Goal: Find specific page/section: Find specific page/section

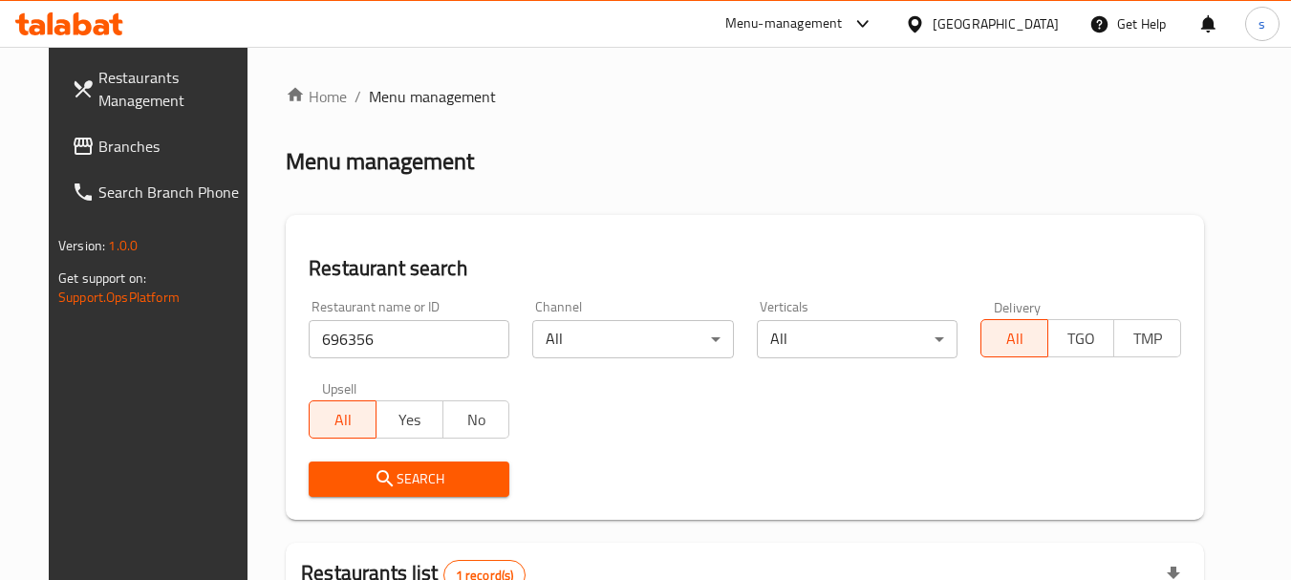
scroll to position [249, 0]
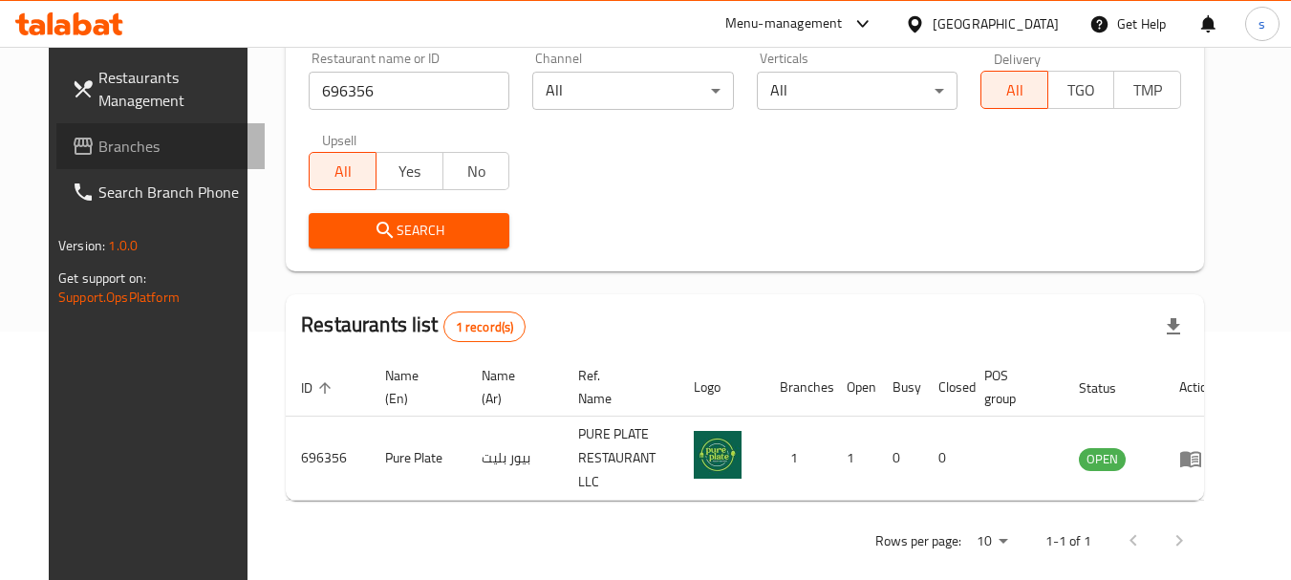
click at [98, 142] on span "Branches" at bounding box center [173, 146] width 151 height 23
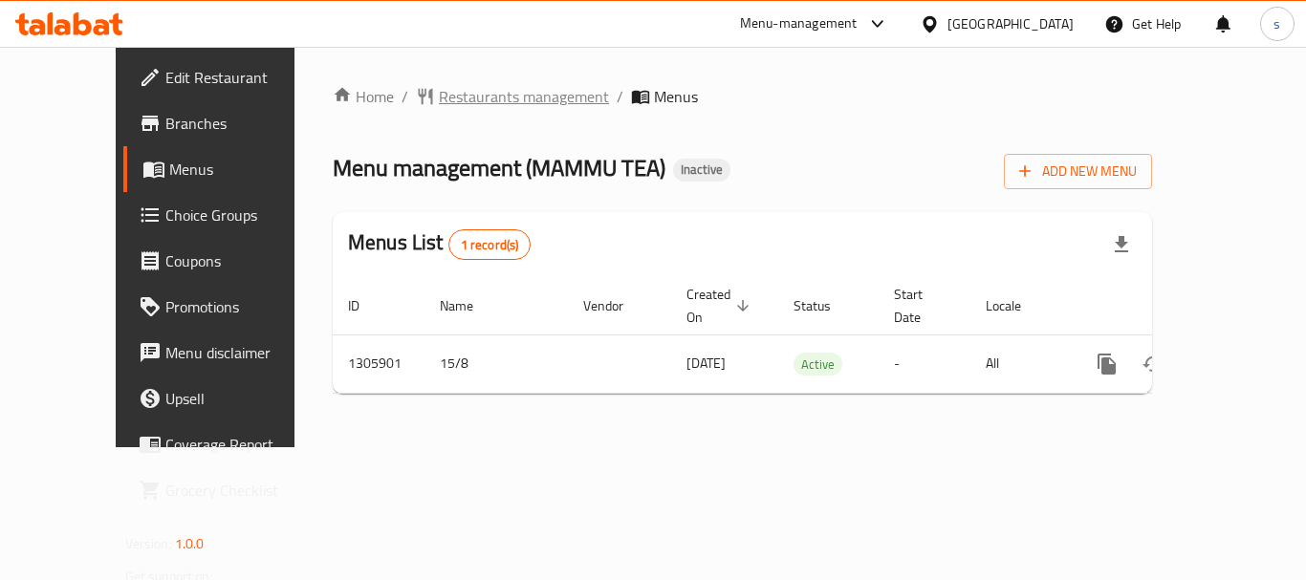
click at [439, 99] on span "Restaurants management" at bounding box center [524, 96] width 170 height 23
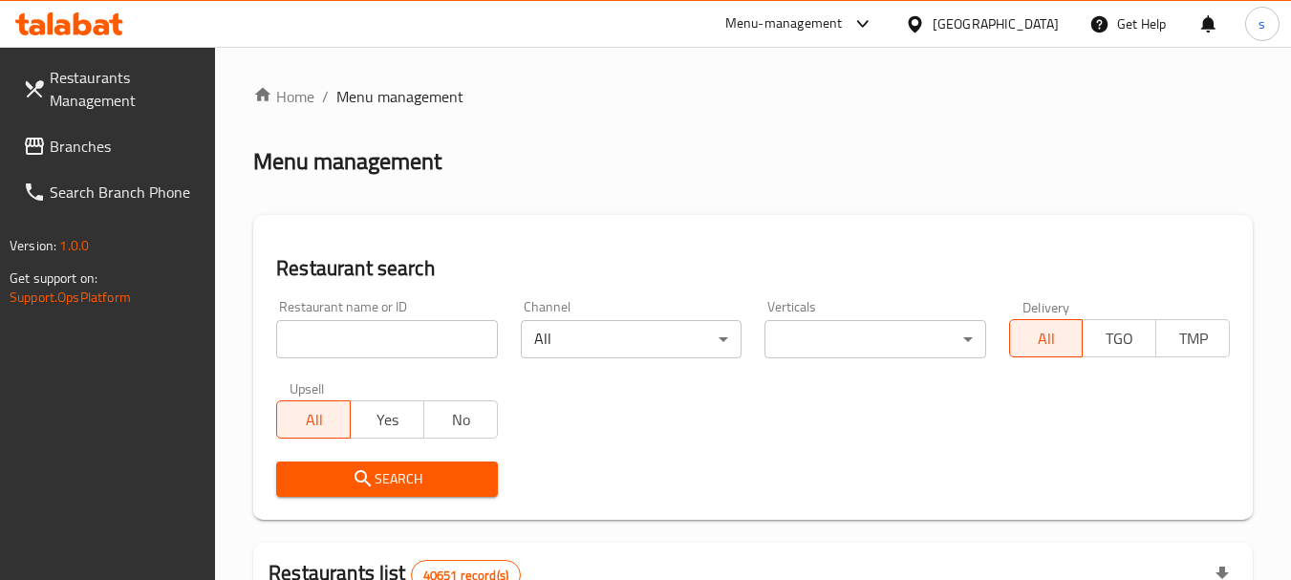
click at [307, 336] on input "search" at bounding box center [386, 339] width 221 height 38
paste input "703140"
type input "703140"
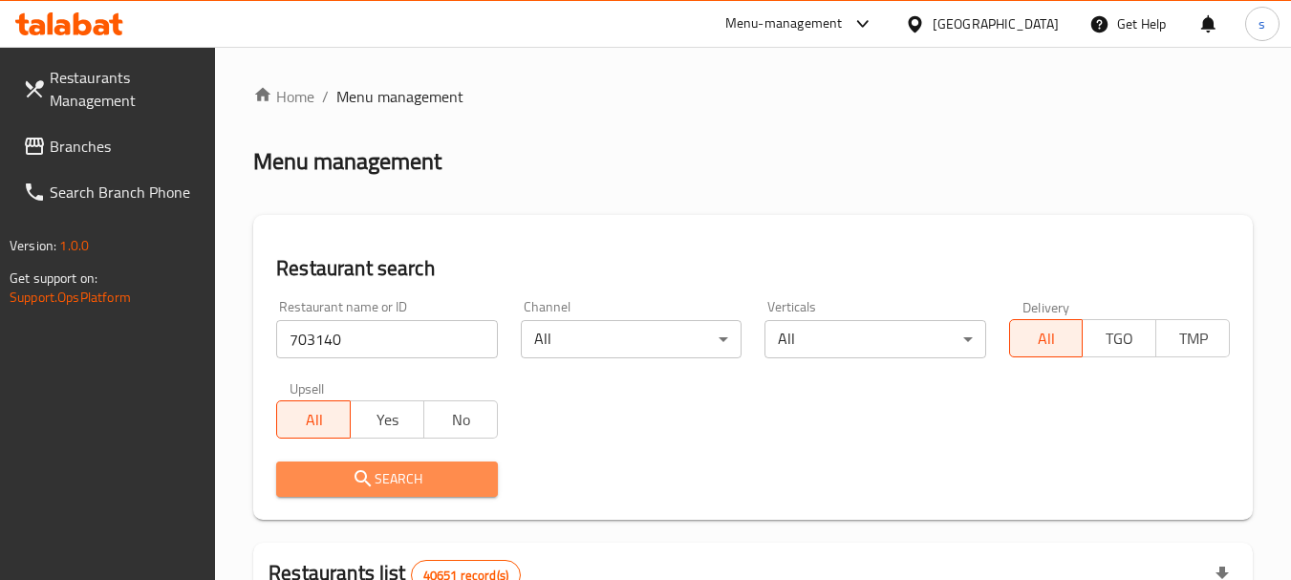
click at [368, 473] on icon "submit" at bounding box center [363, 478] width 23 height 23
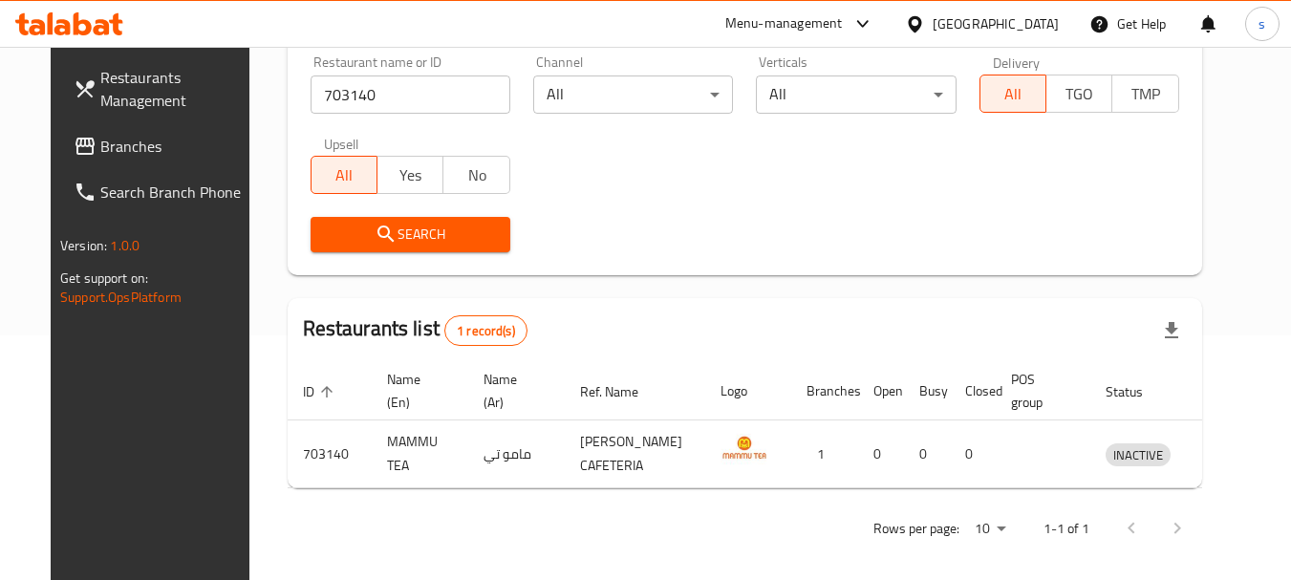
scroll to position [256, 0]
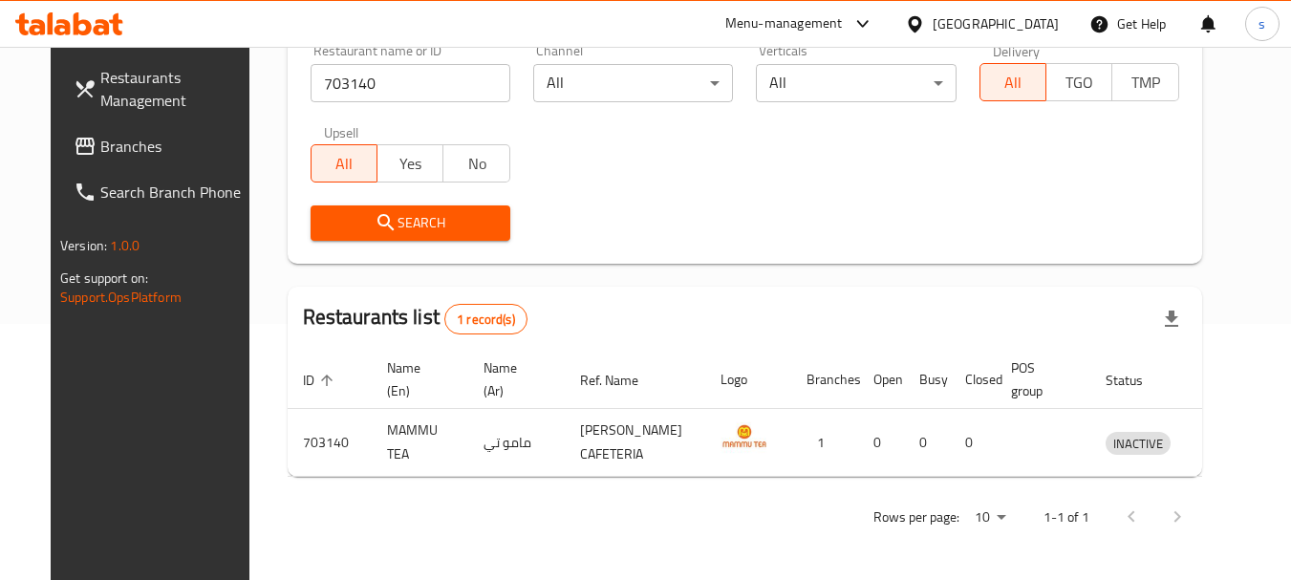
click at [100, 136] on span "Branches" at bounding box center [175, 146] width 151 height 23
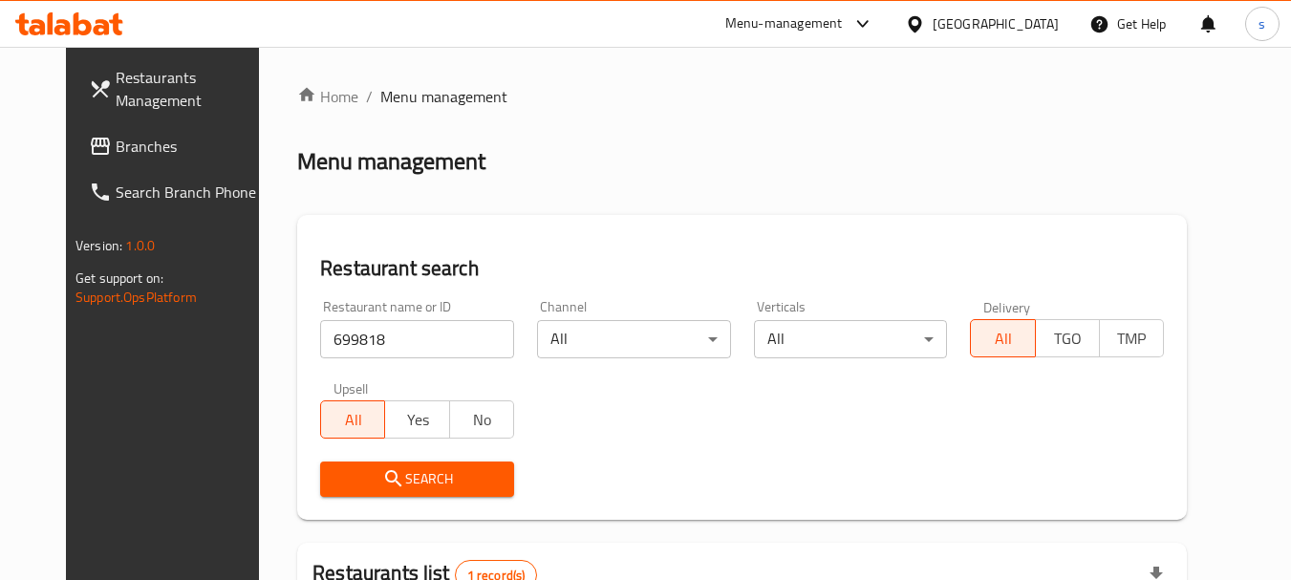
scroll to position [256, 0]
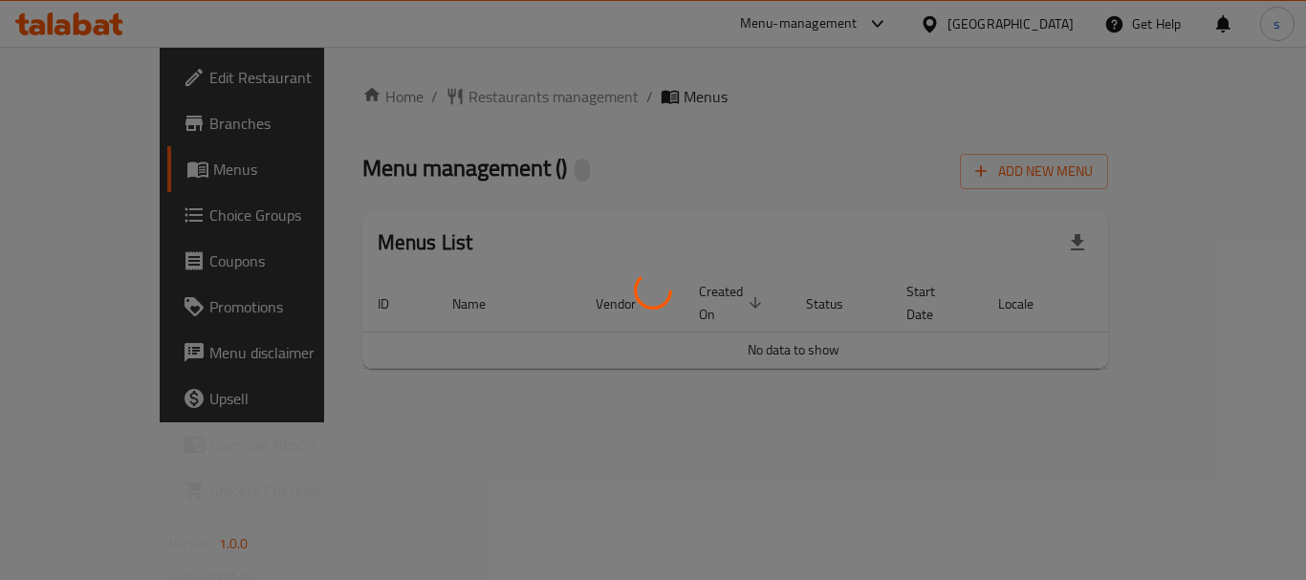
click at [441, 104] on div at bounding box center [653, 290] width 1306 height 580
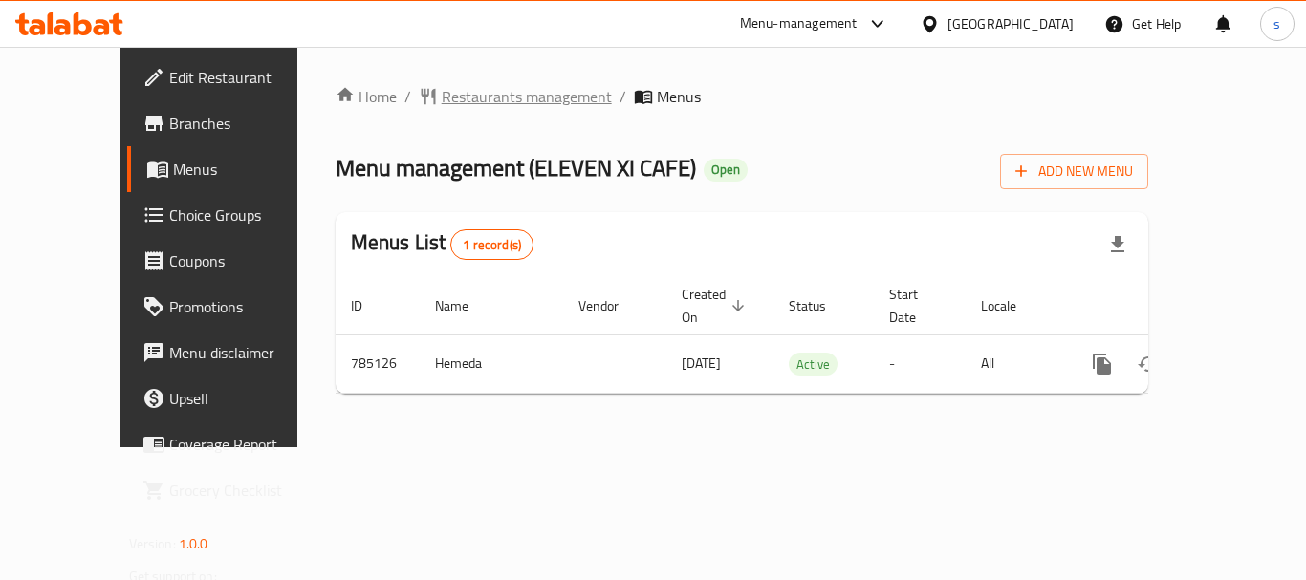
click at [459, 97] on span "Restaurants management" at bounding box center [527, 96] width 170 height 23
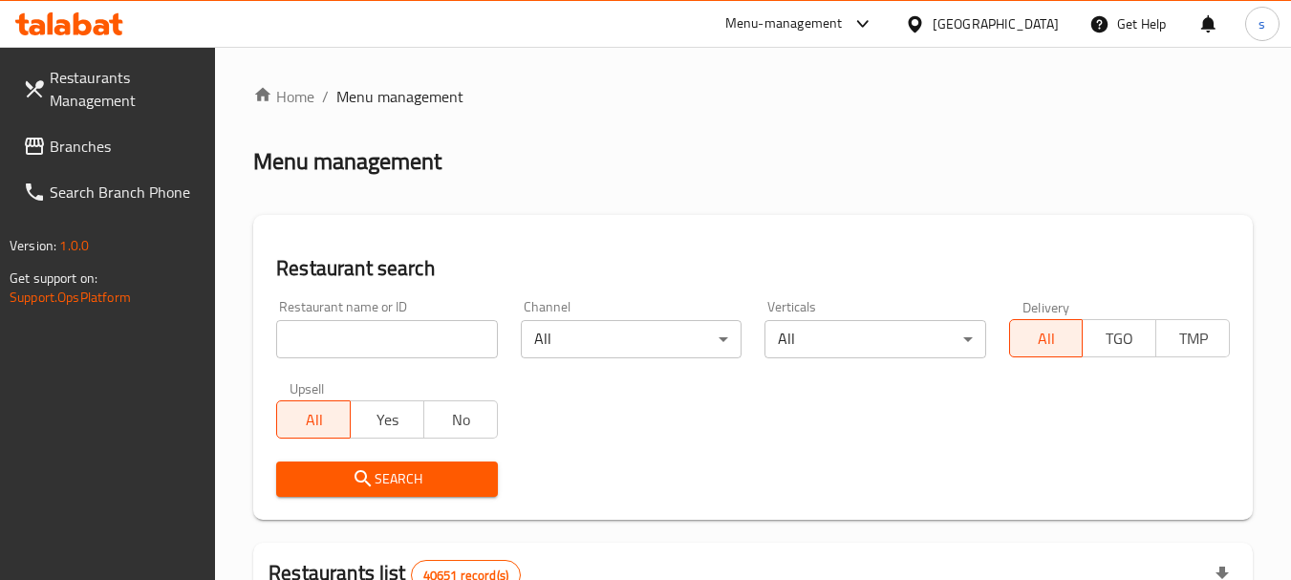
click at [321, 340] on div at bounding box center [645, 290] width 1291 height 580
click at [330, 324] on input "search" at bounding box center [386, 339] width 221 height 38
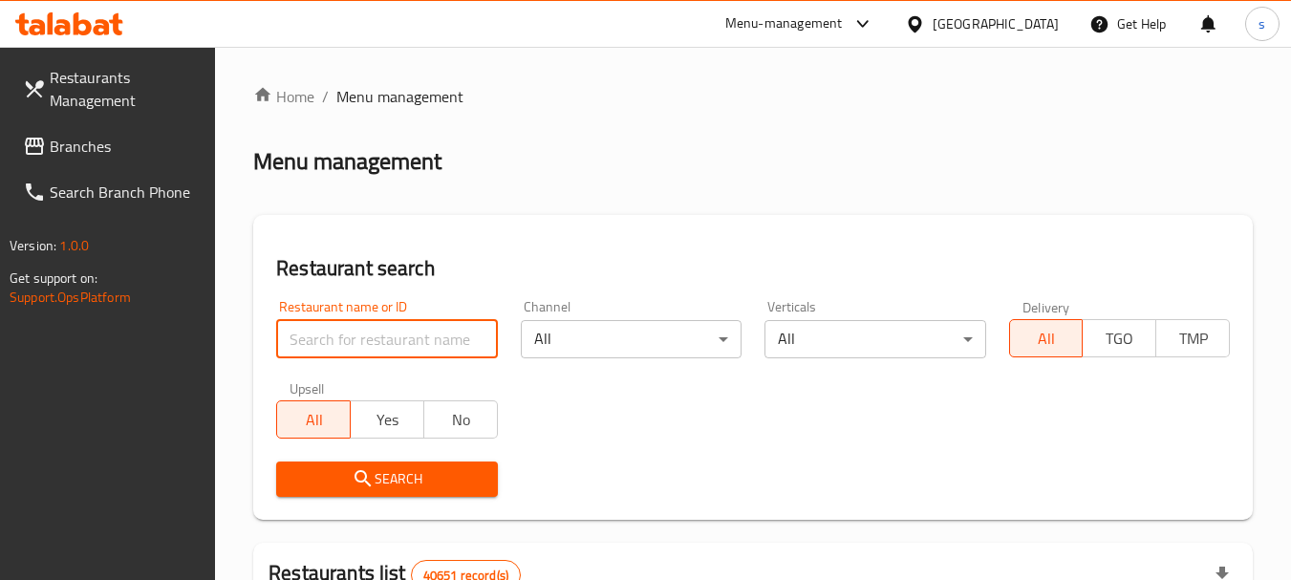
paste input "652916"
type input "652916"
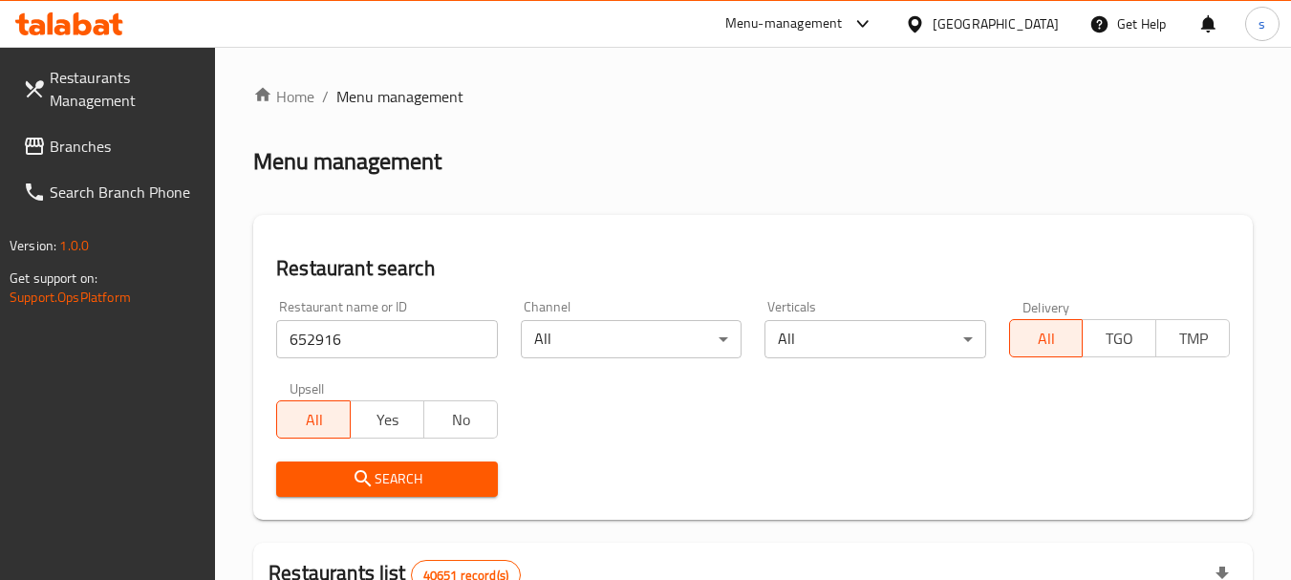
click at [364, 476] on icon "submit" at bounding box center [363, 478] width 23 height 23
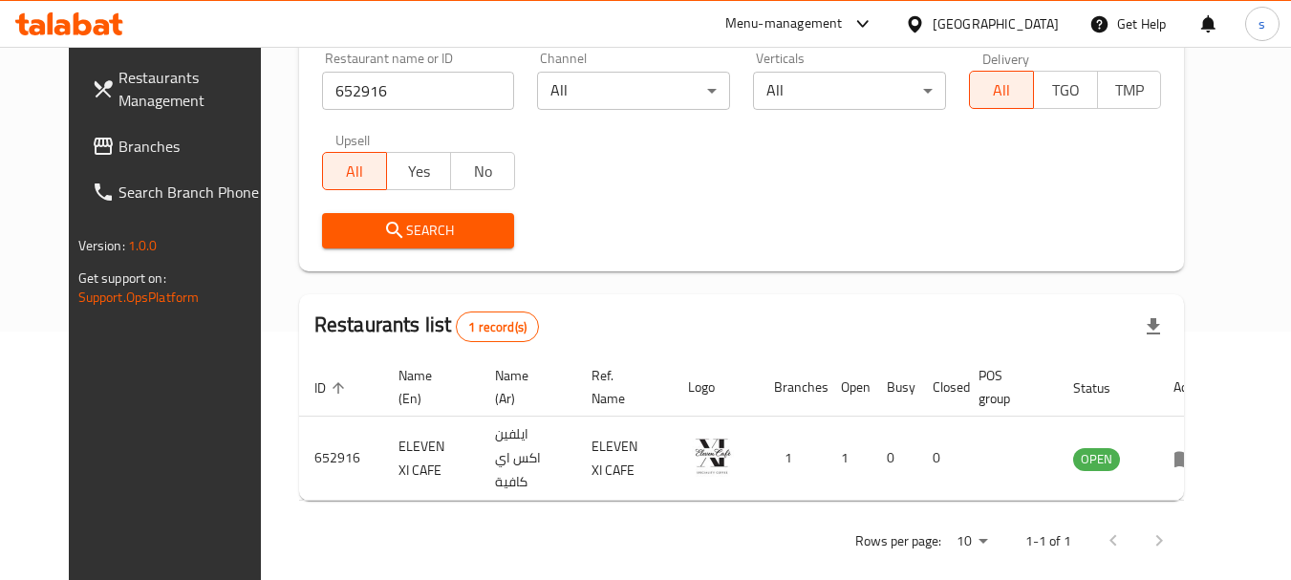
scroll to position [256, 0]
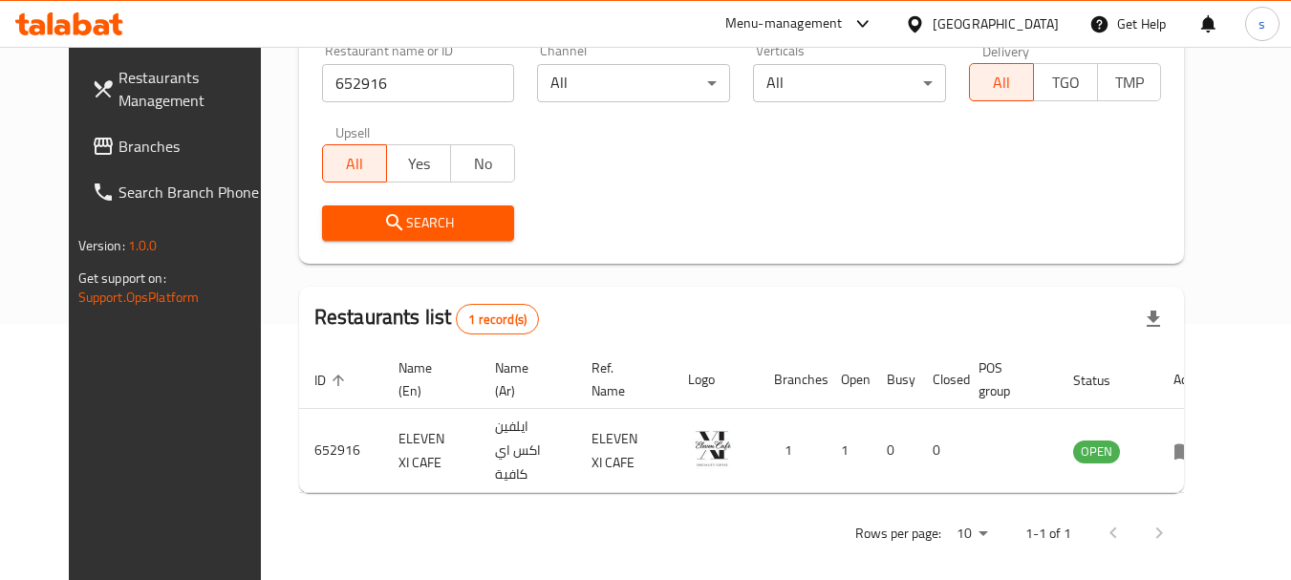
click at [119, 149] on span "Branches" at bounding box center [194, 146] width 151 height 23
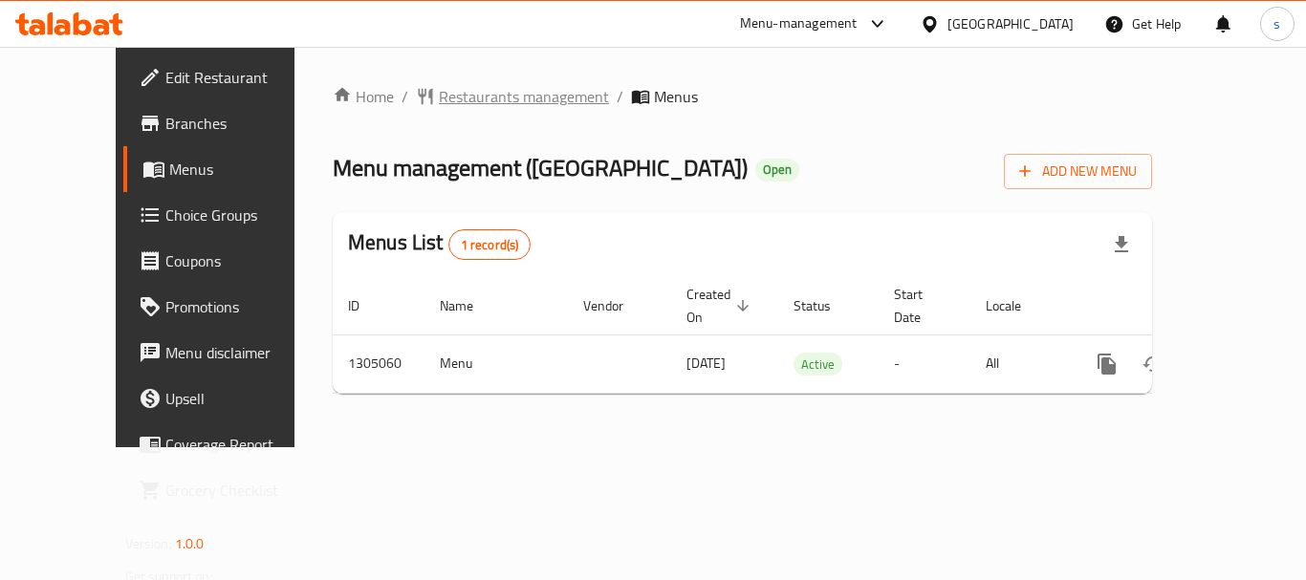
click at [456, 103] on span "Restaurants management" at bounding box center [524, 96] width 170 height 23
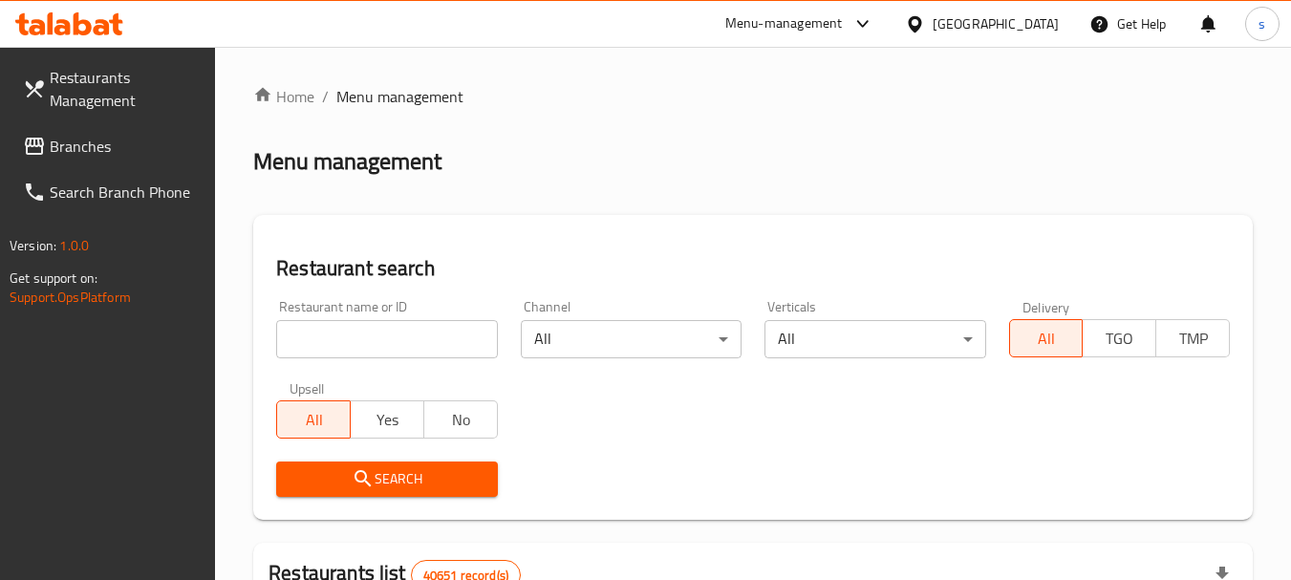
click at [314, 342] on input "search" at bounding box center [386, 339] width 221 height 38
paste input "703533"
type input "703533"
click at [365, 481] on icon "submit" at bounding box center [363, 478] width 16 height 16
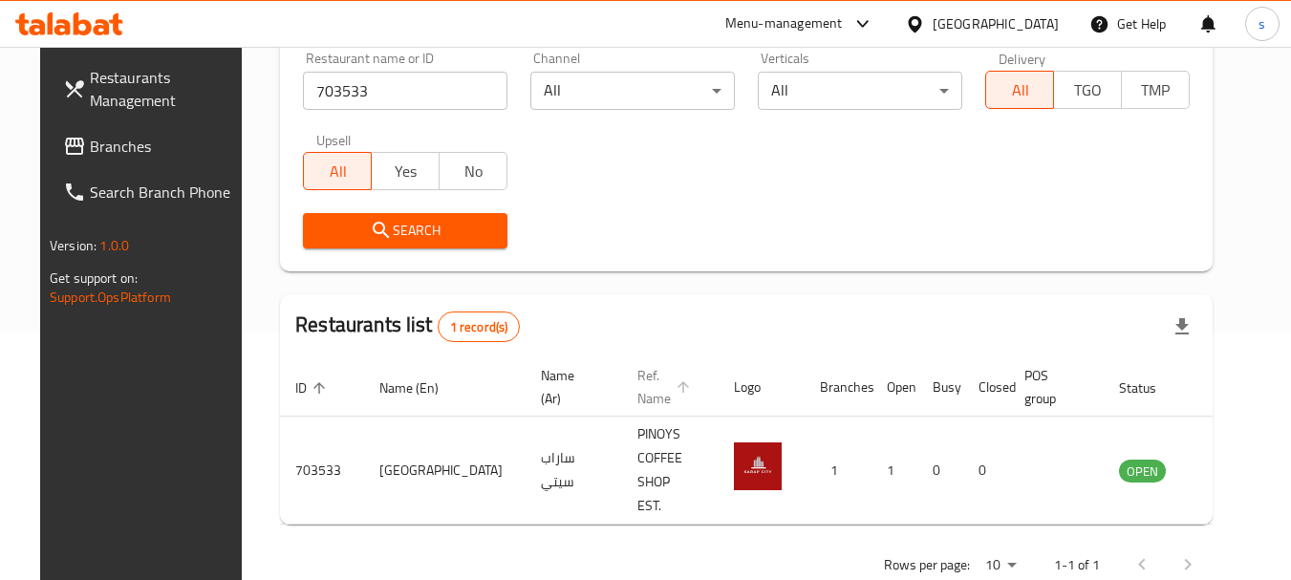
scroll to position [256, 0]
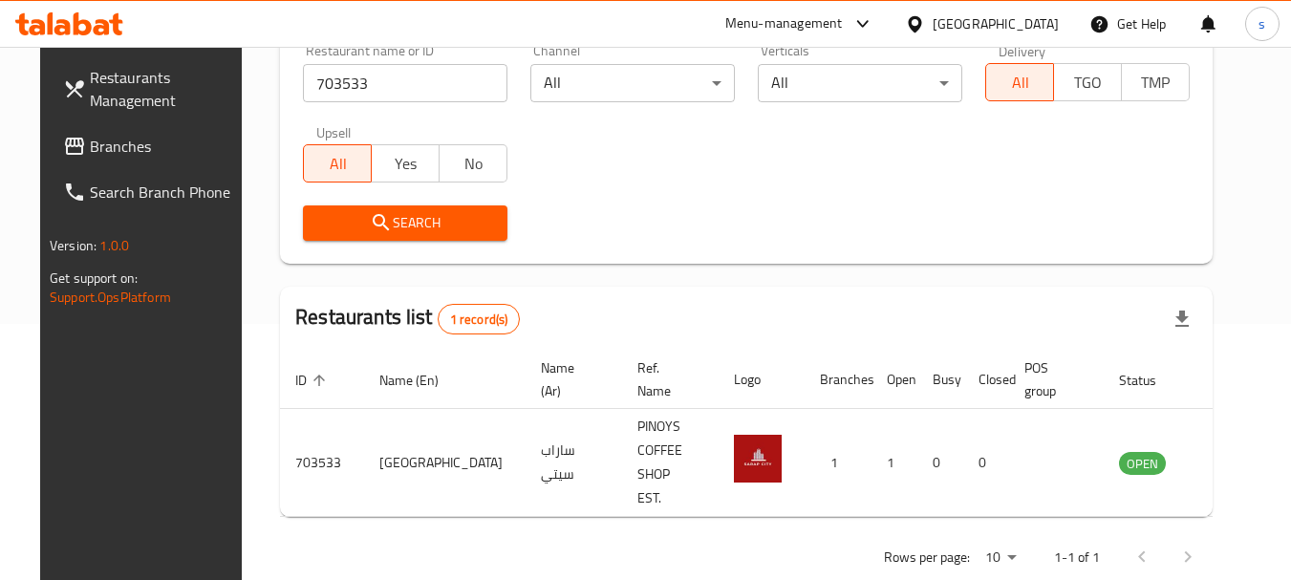
click at [90, 142] on span "Branches" at bounding box center [165, 146] width 151 height 23
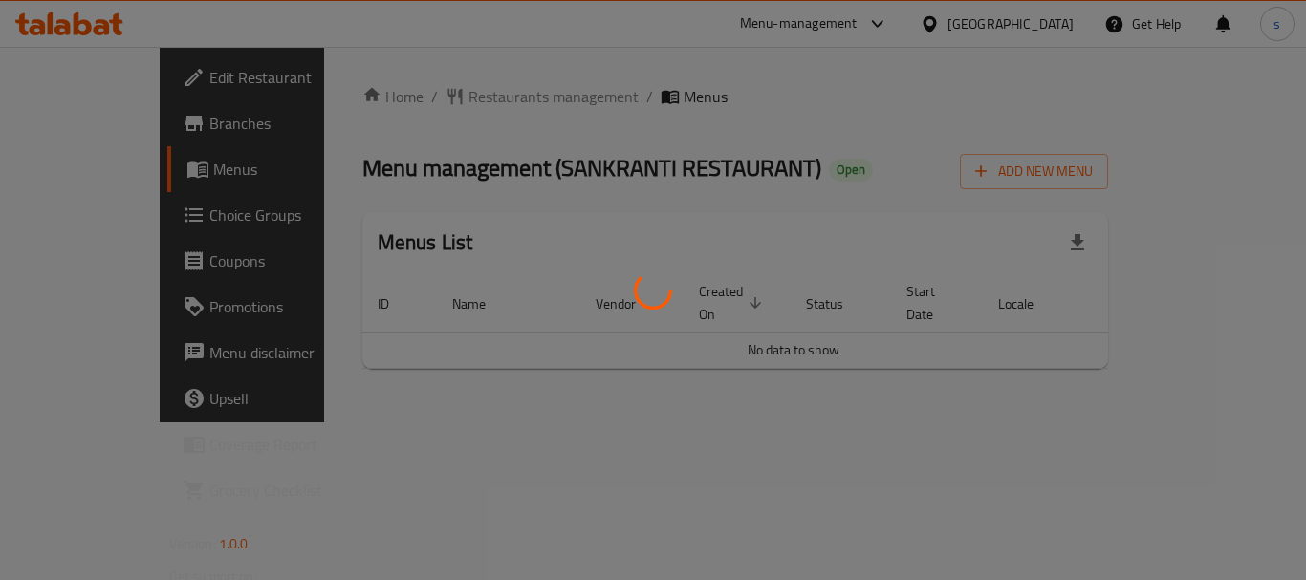
click at [485, 105] on div at bounding box center [653, 290] width 1306 height 580
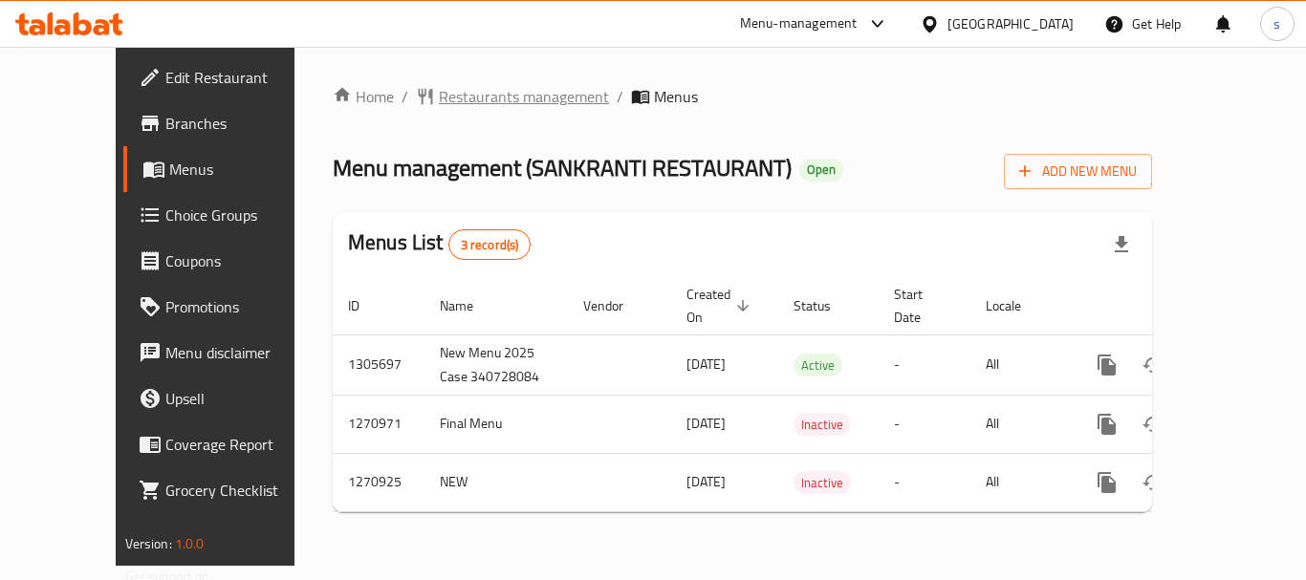
click at [485, 99] on span "Restaurants management" at bounding box center [524, 96] width 170 height 23
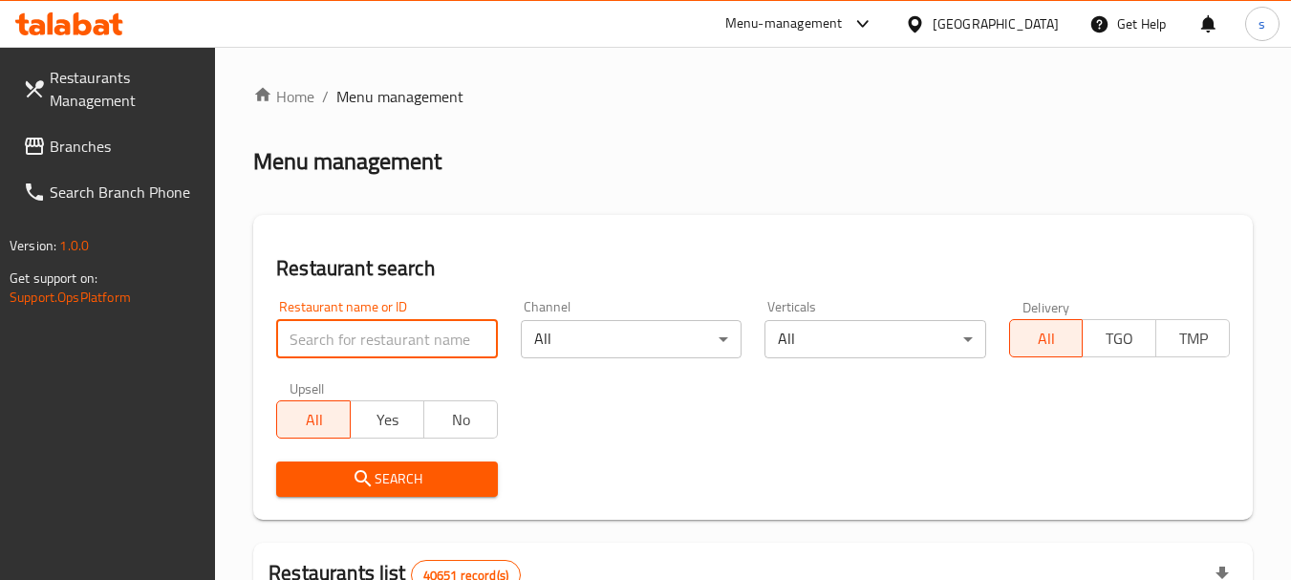
click at [329, 343] on input "search" at bounding box center [386, 339] width 221 height 38
paste input "689190"
type input "689190"
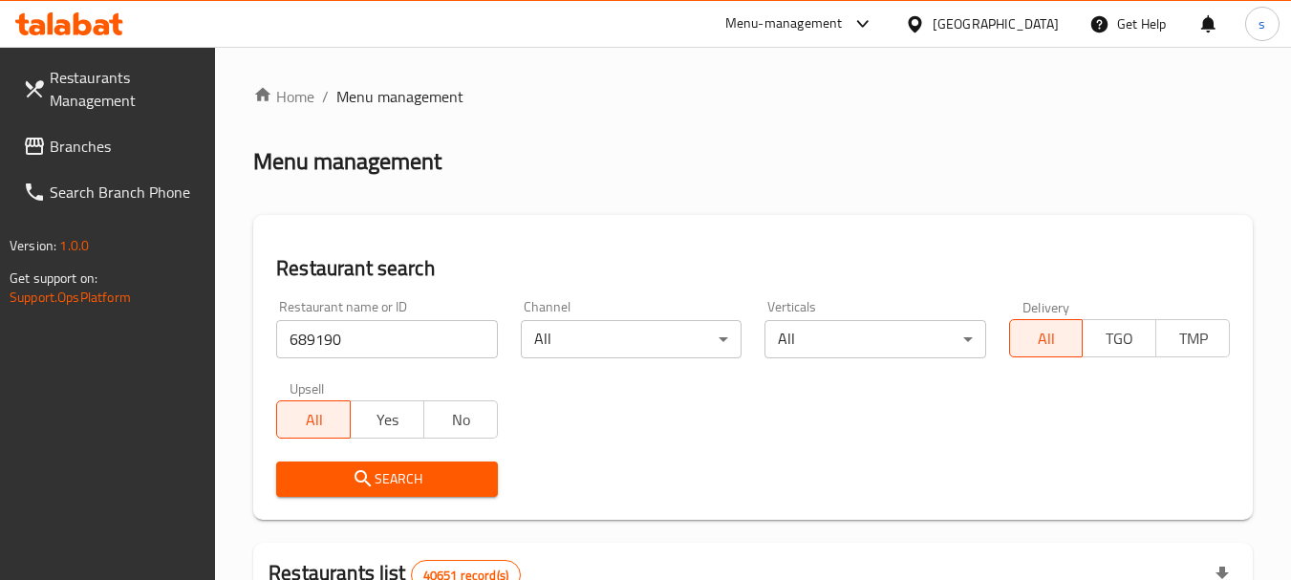
click at [342, 476] on span "Search" at bounding box center [387, 479] width 190 height 24
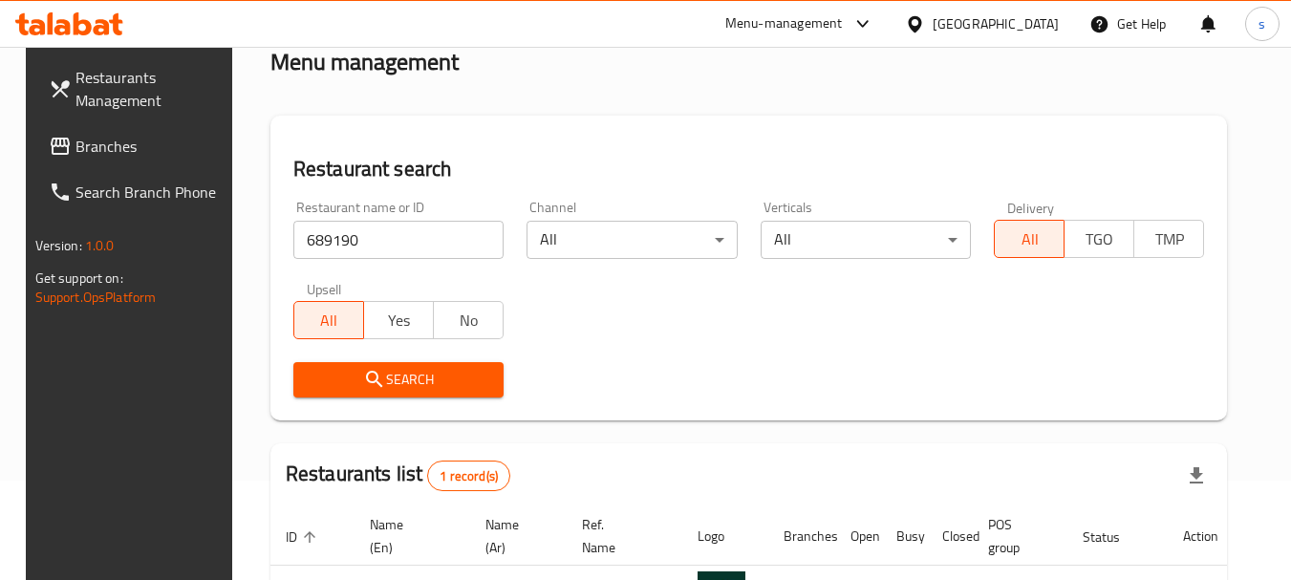
scroll to position [256, 0]
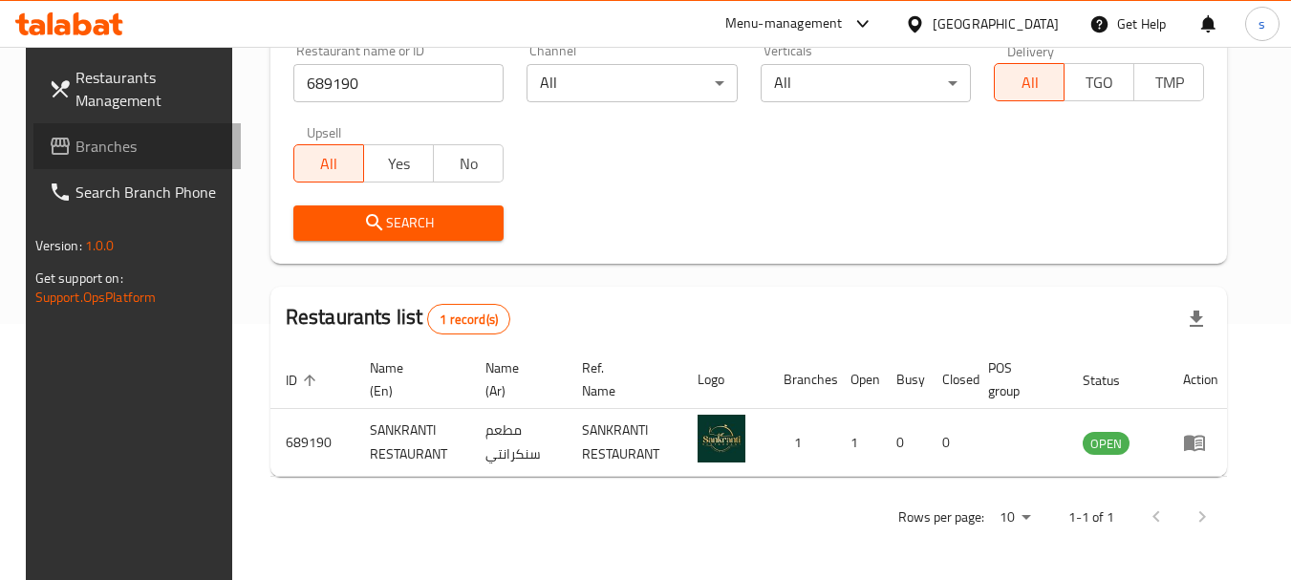
click at [108, 156] on span "Branches" at bounding box center [151, 146] width 151 height 23
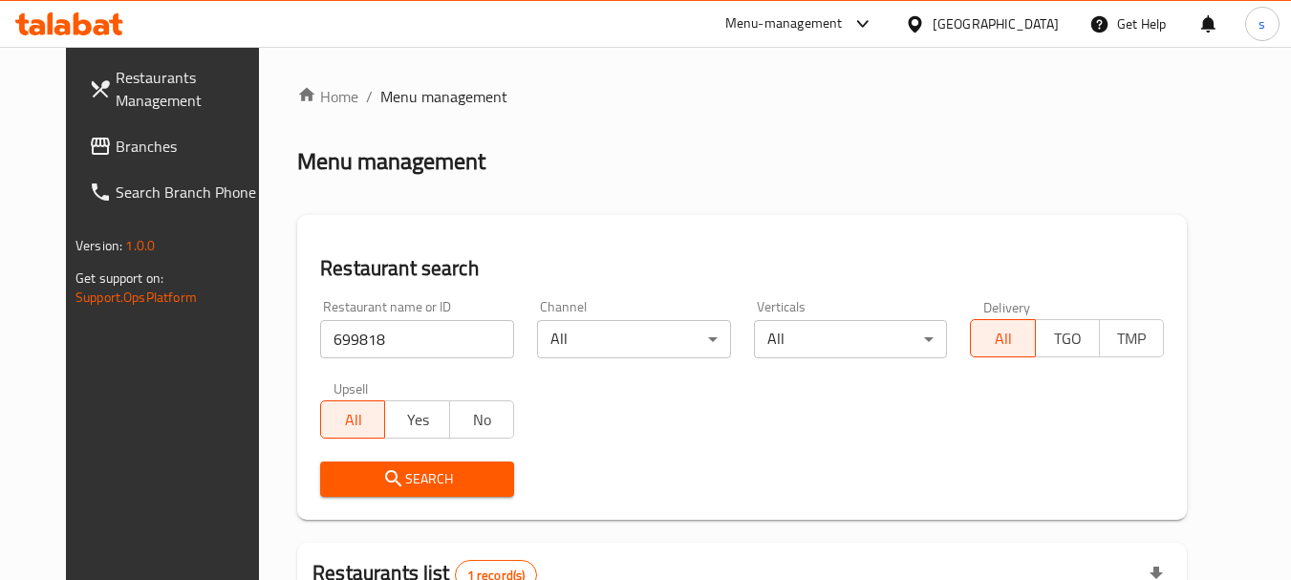
scroll to position [256, 0]
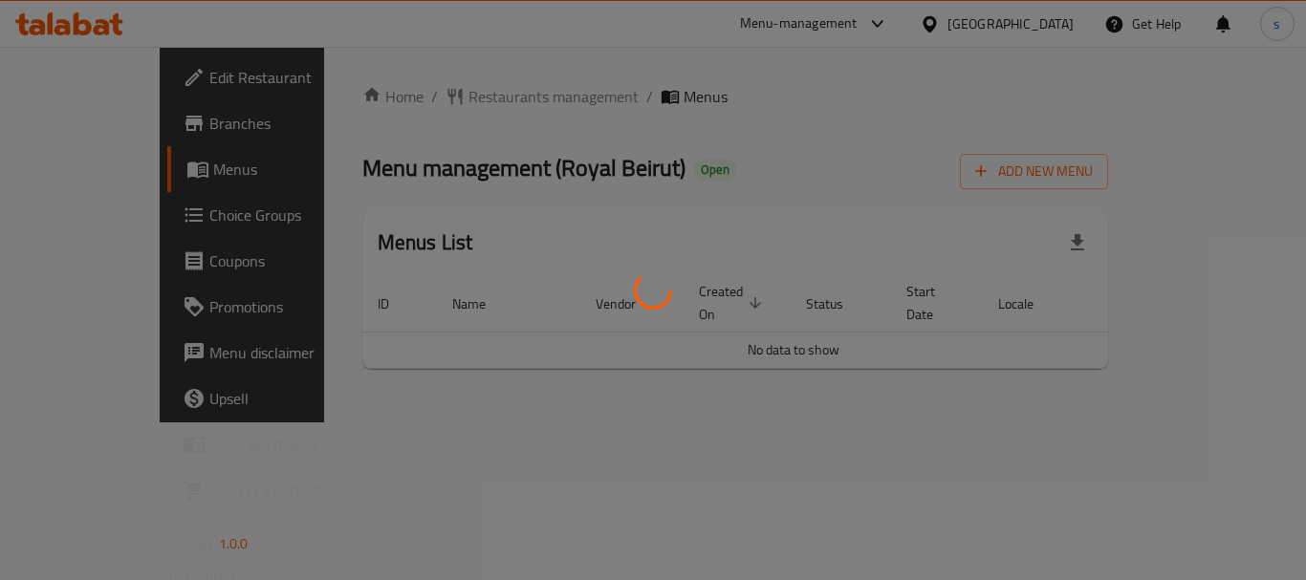
click at [462, 97] on div at bounding box center [653, 290] width 1306 height 580
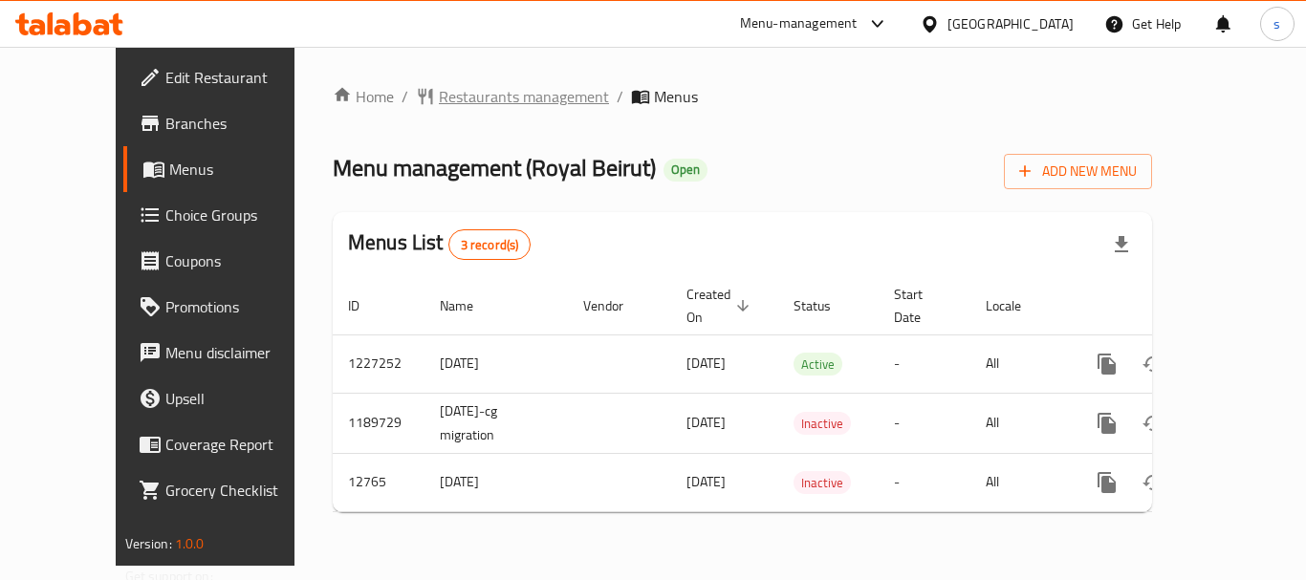
click at [466, 91] on span "Restaurants management" at bounding box center [524, 96] width 170 height 23
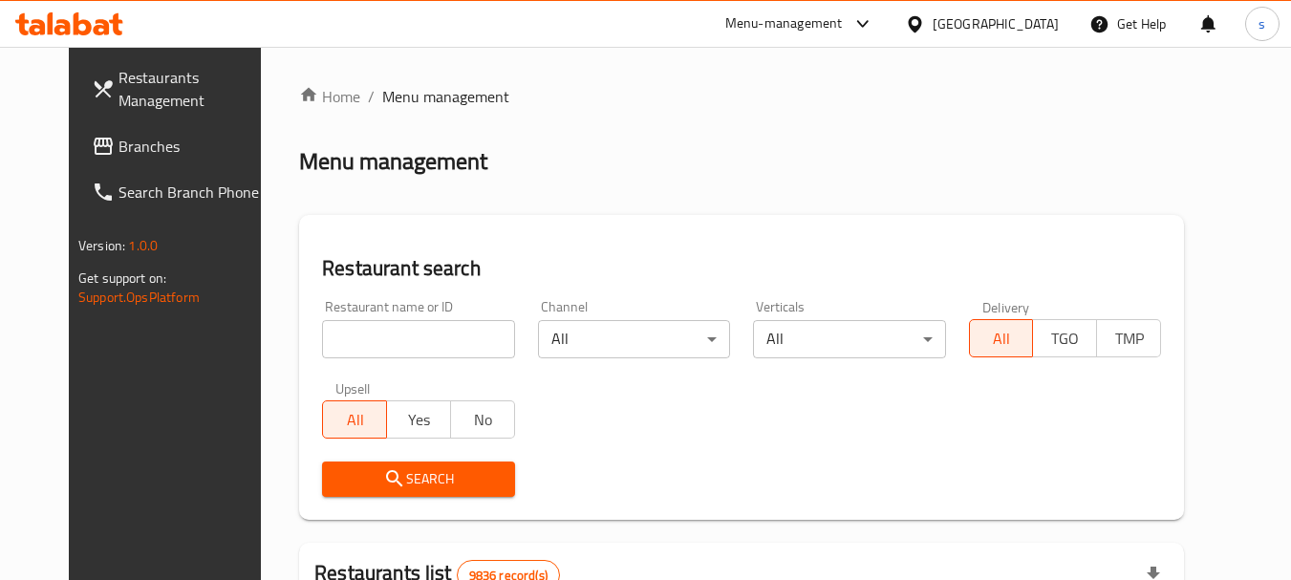
click at [322, 336] on input "search" at bounding box center [418, 339] width 192 height 38
paste input "2072"
type input "2072"
click at [391, 486] on span "Search" at bounding box center [418, 479] width 162 height 24
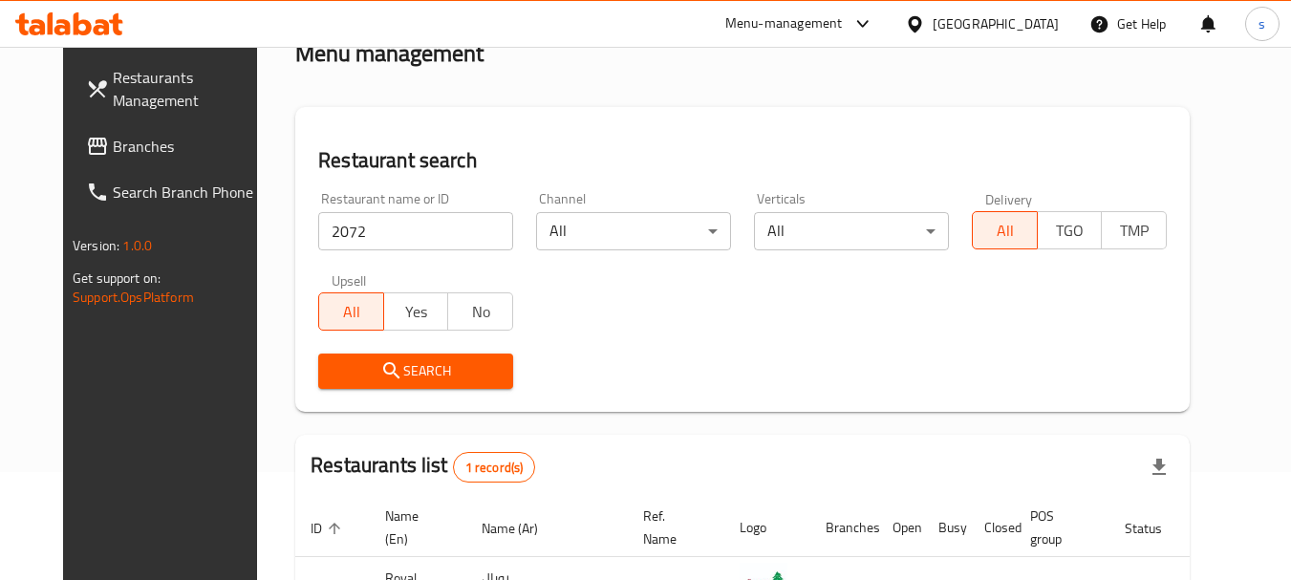
scroll to position [256, 0]
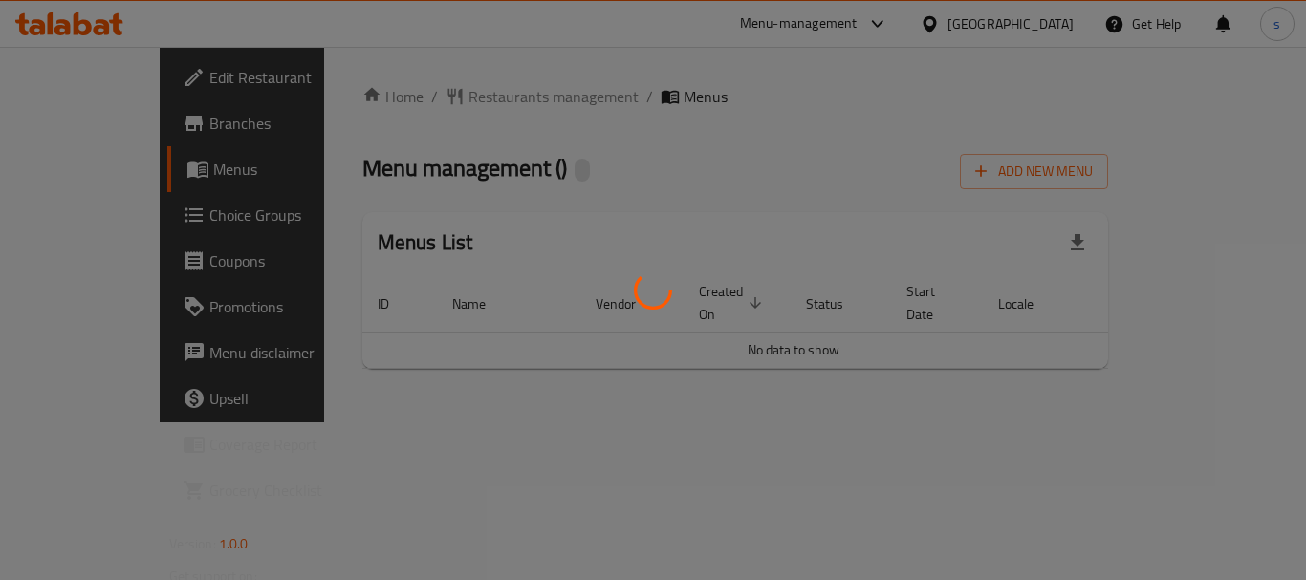
click at [447, 103] on div at bounding box center [653, 290] width 1306 height 580
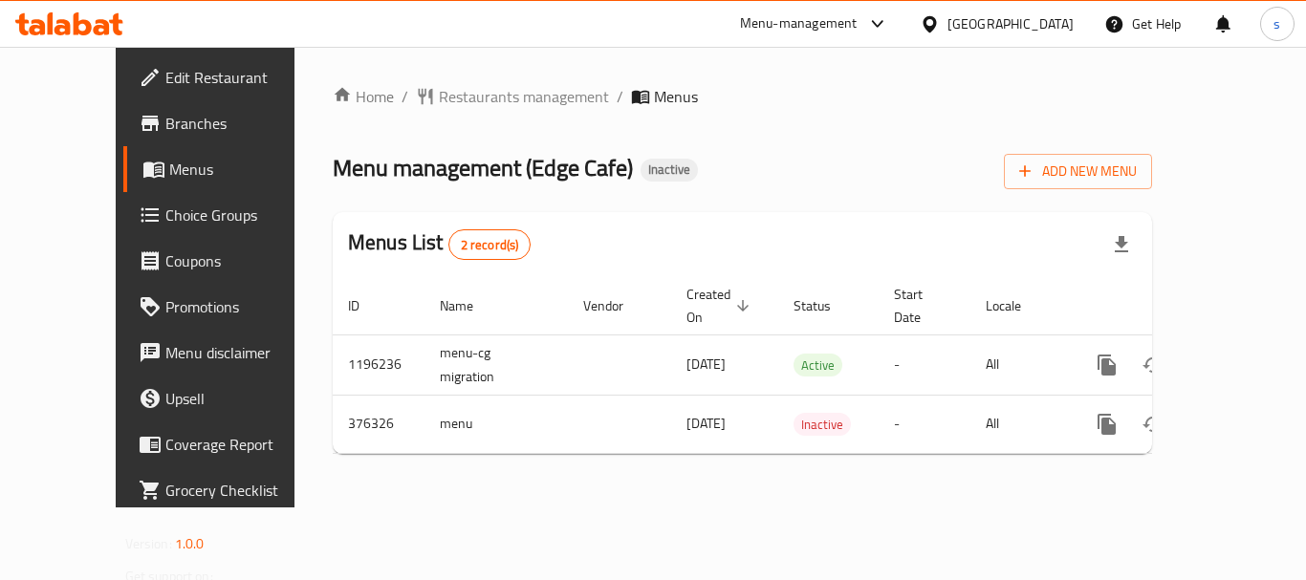
click at [458, 95] on span "Restaurants management" at bounding box center [524, 96] width 170 height 23
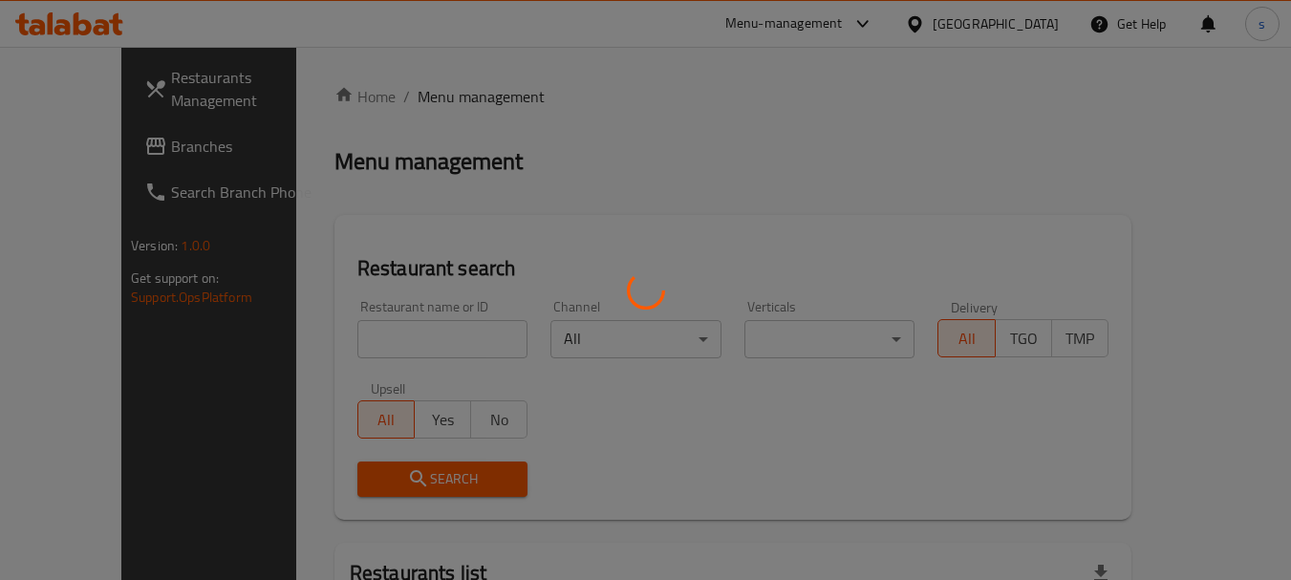
click at [358, 336] on div at bounding box center [645, 290] width 1291 height 580
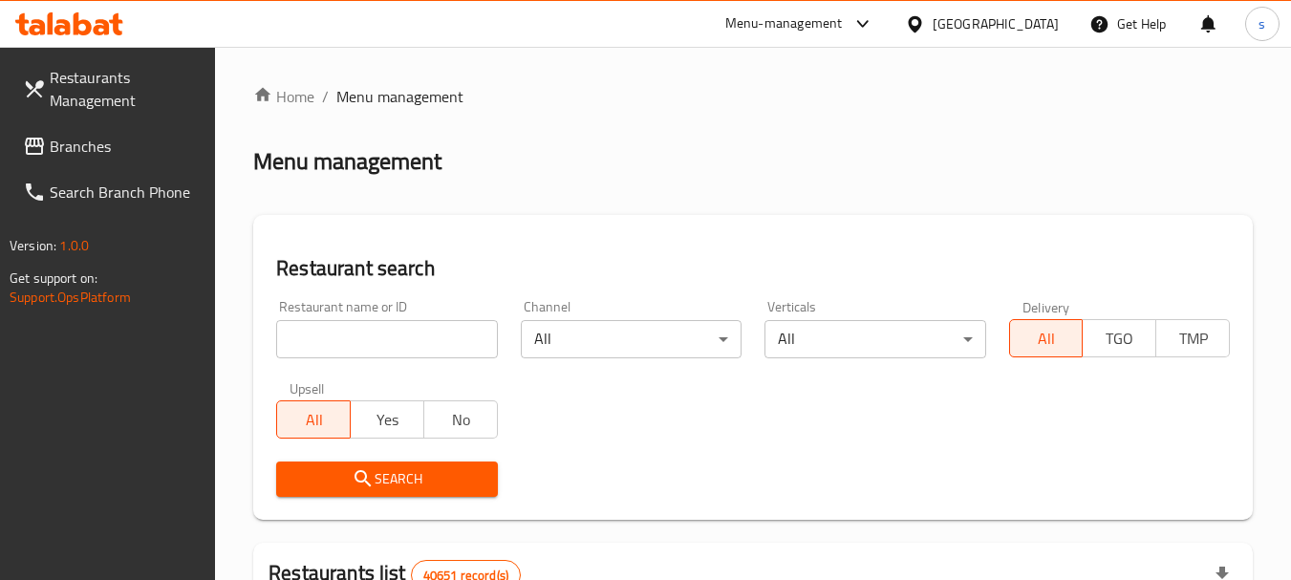
click at [342, 336] on input "search" at bounding box center [386, 339] width 221 height 38
paste input "631207"
type input "631207"
click at [352, 470] on icon "submit" at bounding box center [363, 478] width 23 height 23
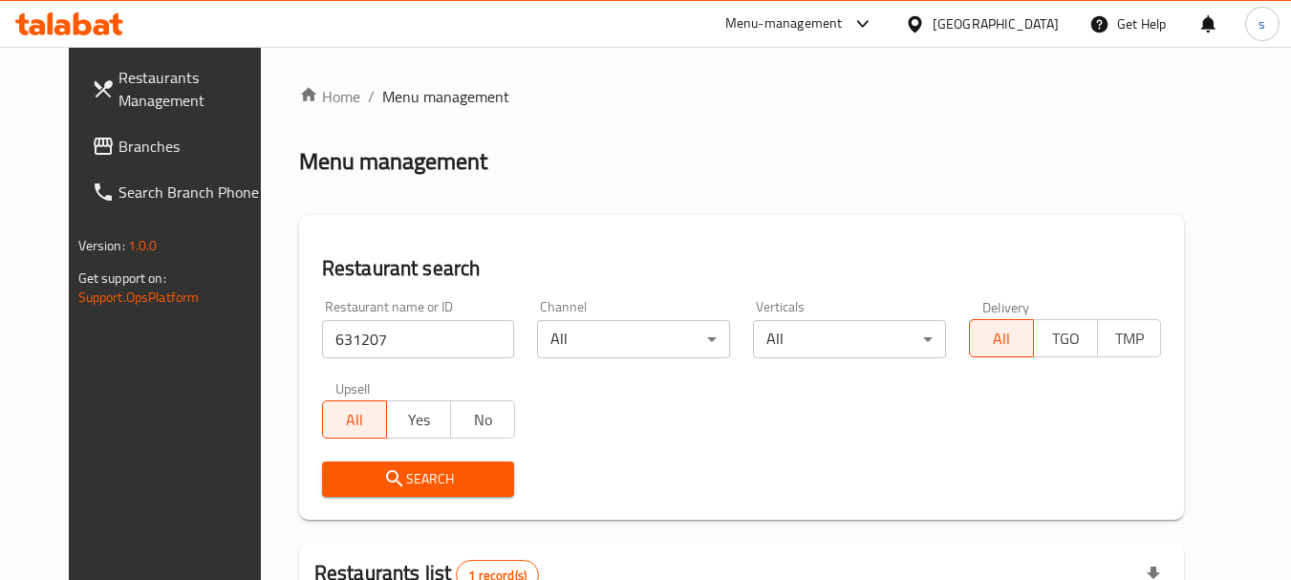
scroll to position [249, 0]
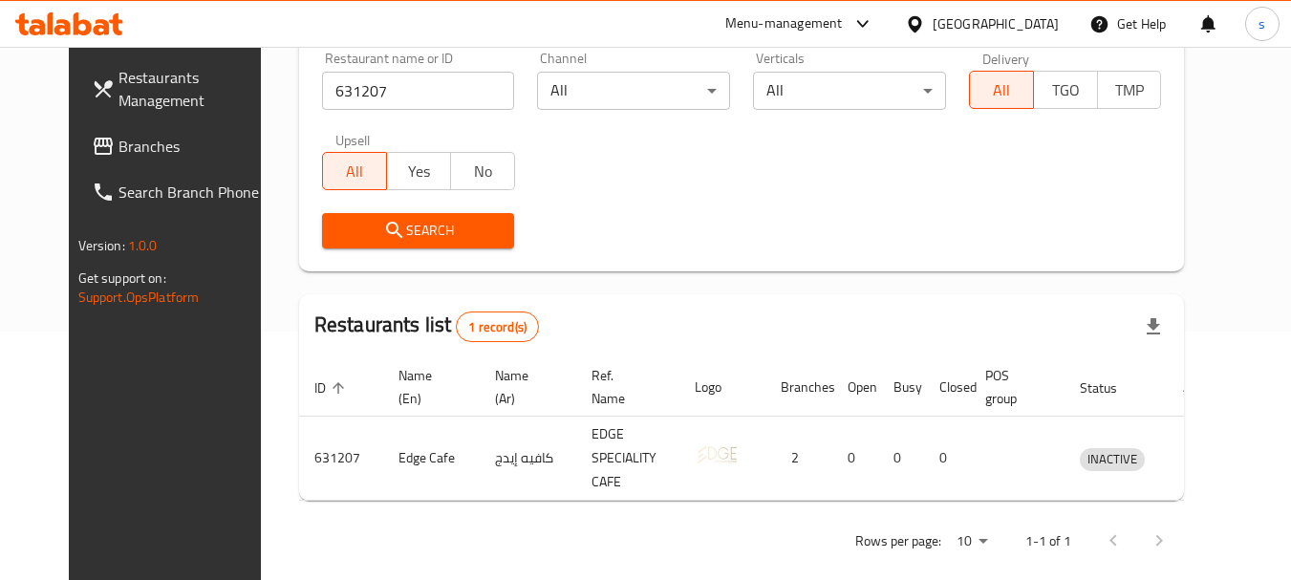
click at [119, 137] on span "Branches" at bounding box center [194, 146] width 151 height 23
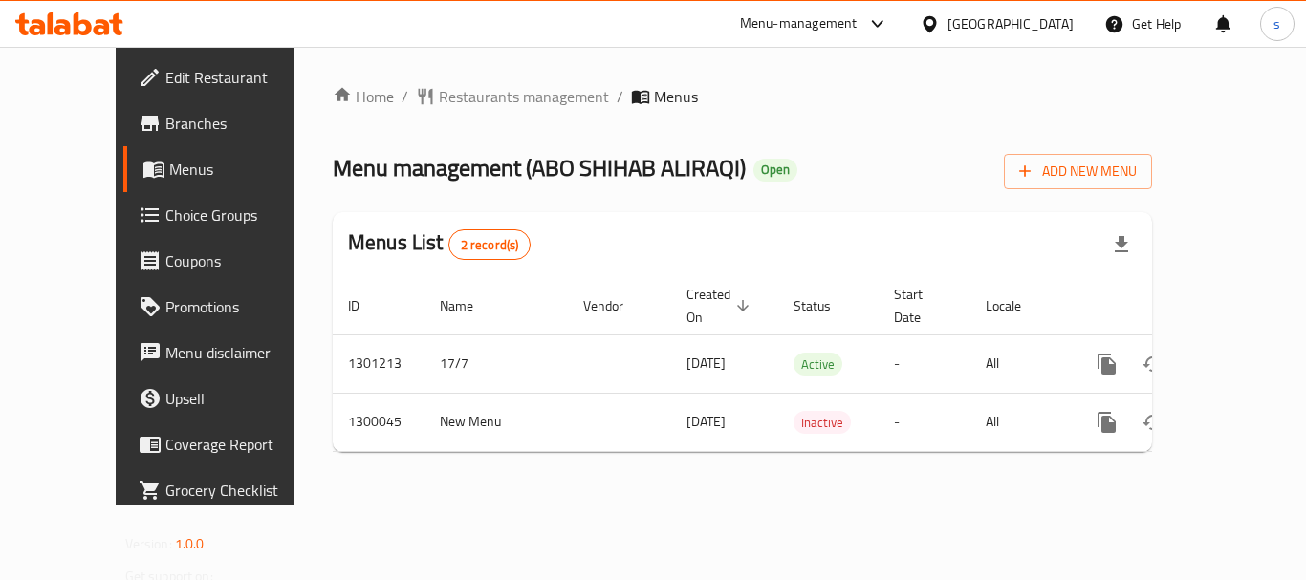
click at [439, 96] on span "Restaurants management" at bounding box center [524, 96] width 170 height 23
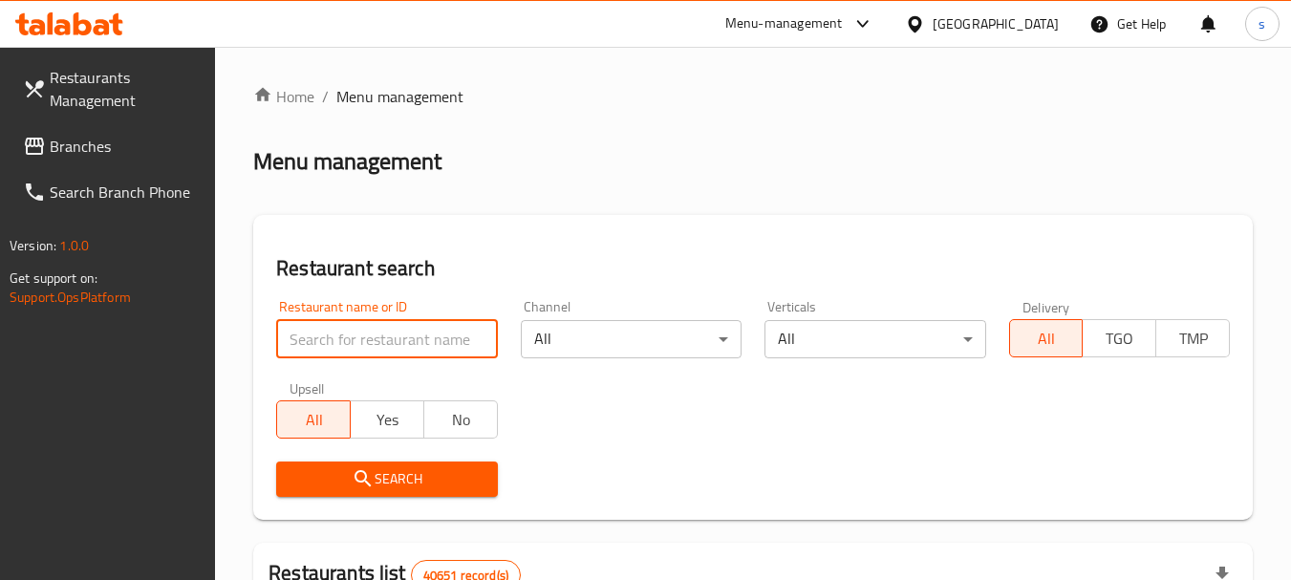
click at [331, 336] on input "search" at bounding box center [386, 339] width 221 height 38
paste input "701529"
type input "701529"
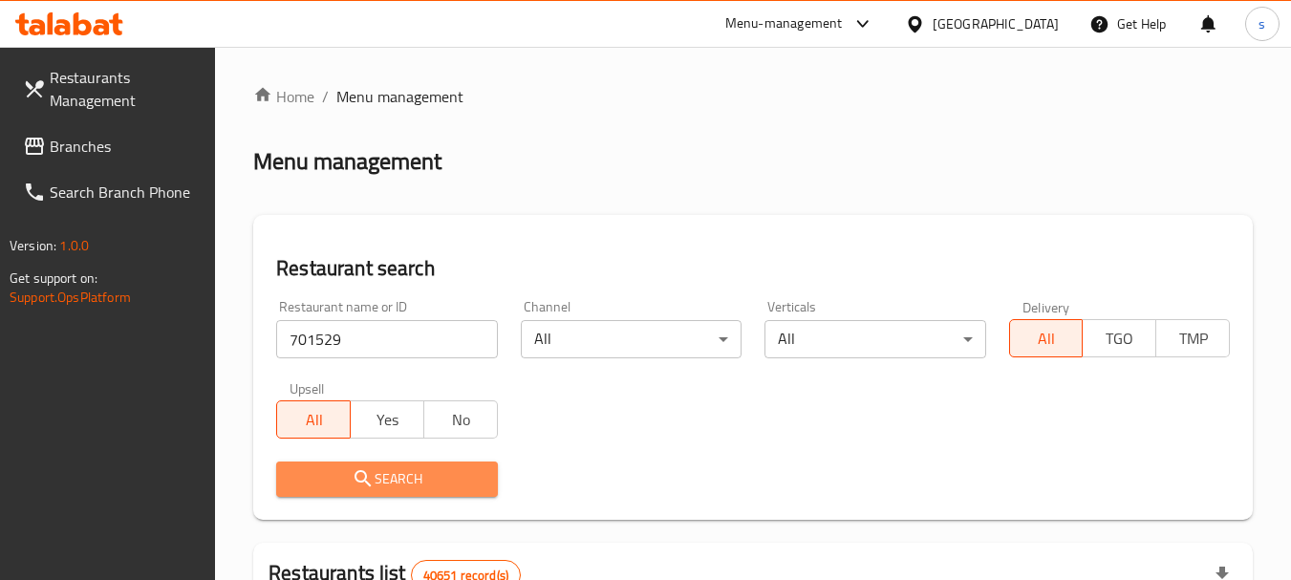
click at [378, 477] on span "Search" at bounding box center [387, 479] width 190 height 24
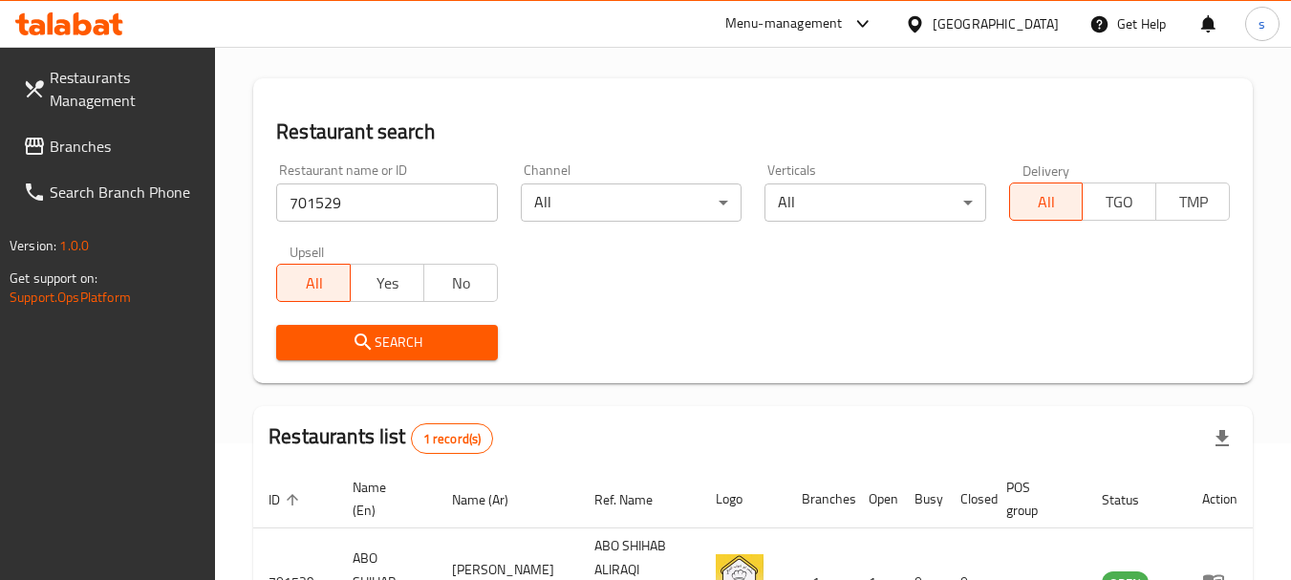
scroll to position [272, 0]
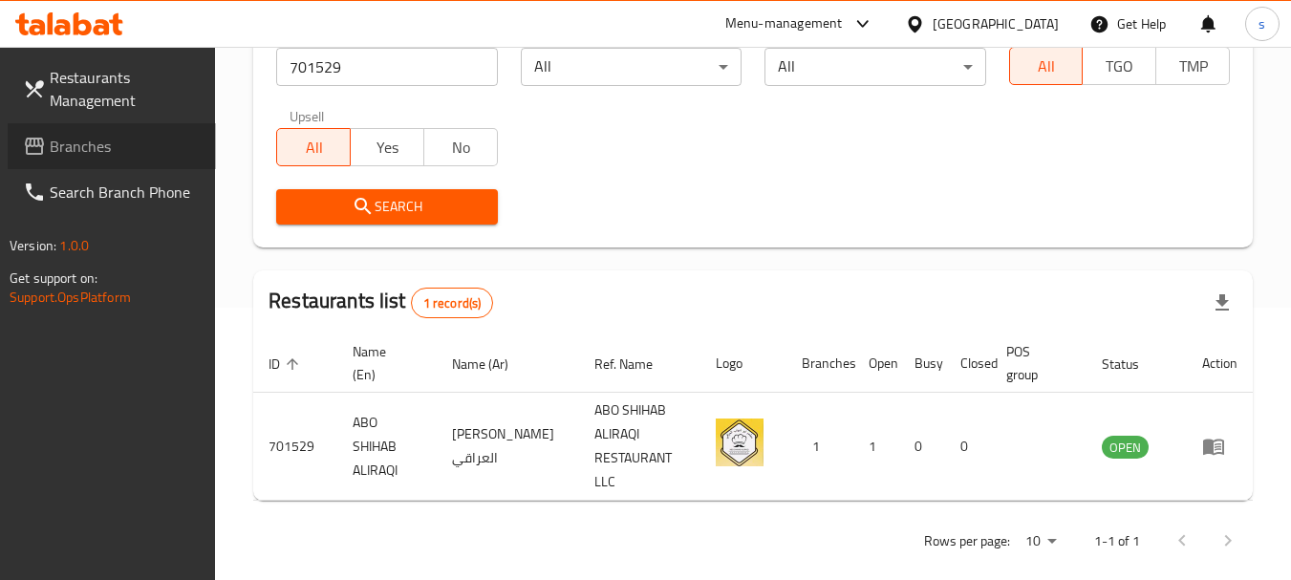
click at [85, 152] on span "Branches" at bounding box center [125, 146] width 151 height 23
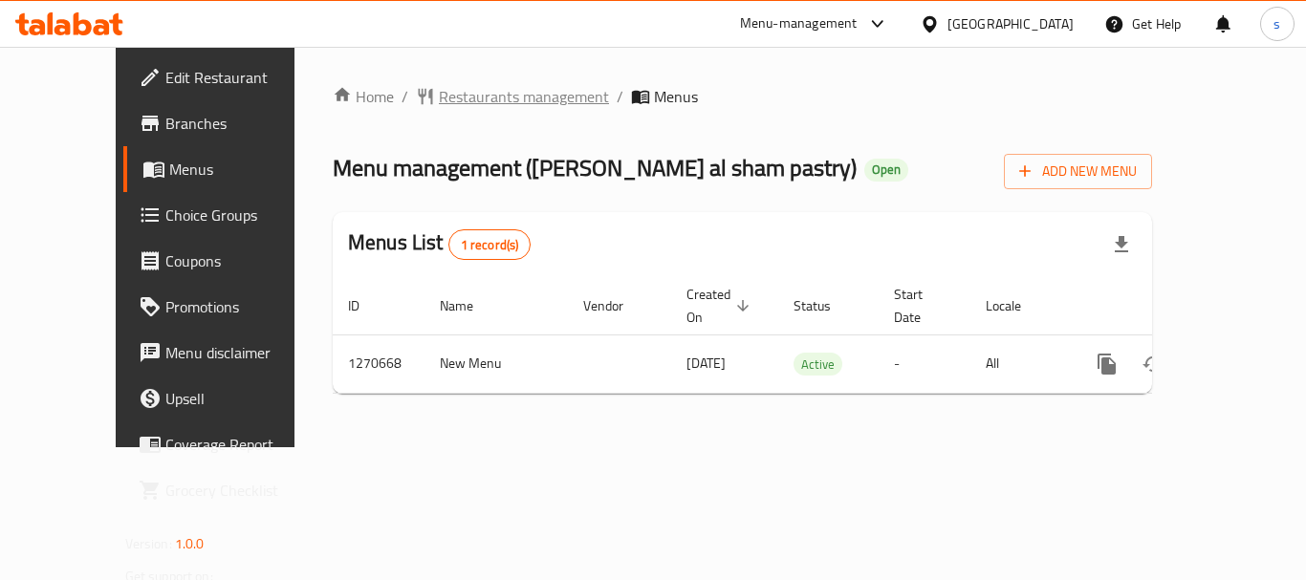
click at [451, 104] on span "Restaurants management" at bounding box center [524, 96] width 170 height 23
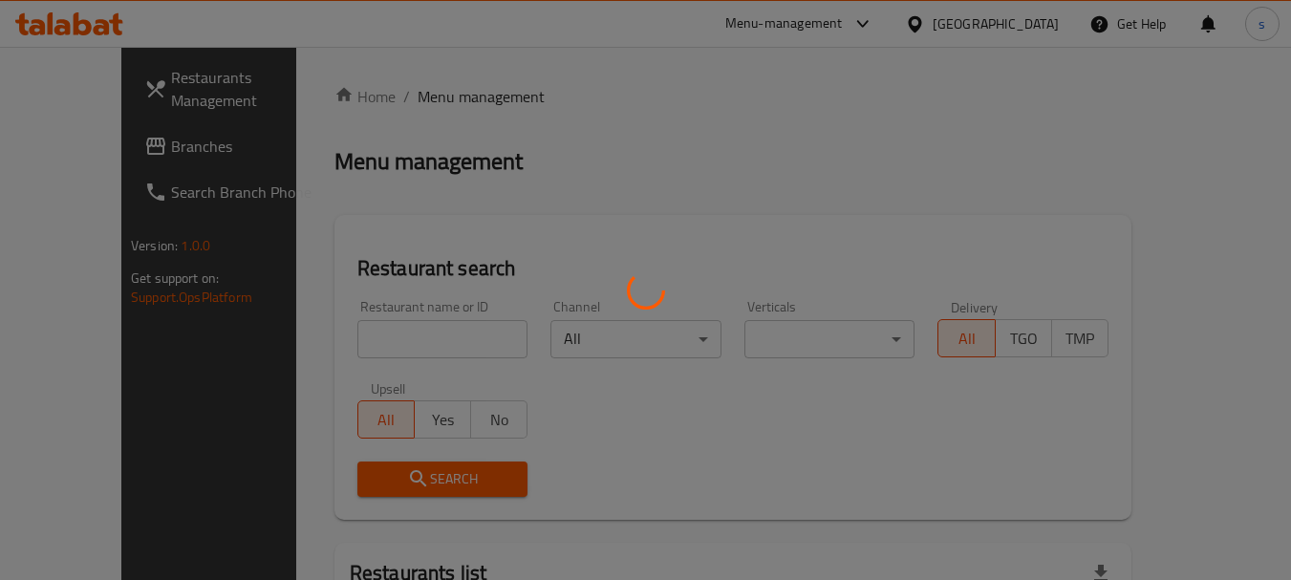
click at [309, 331] on div at bounding box center [645, 290] width 1291 height 580
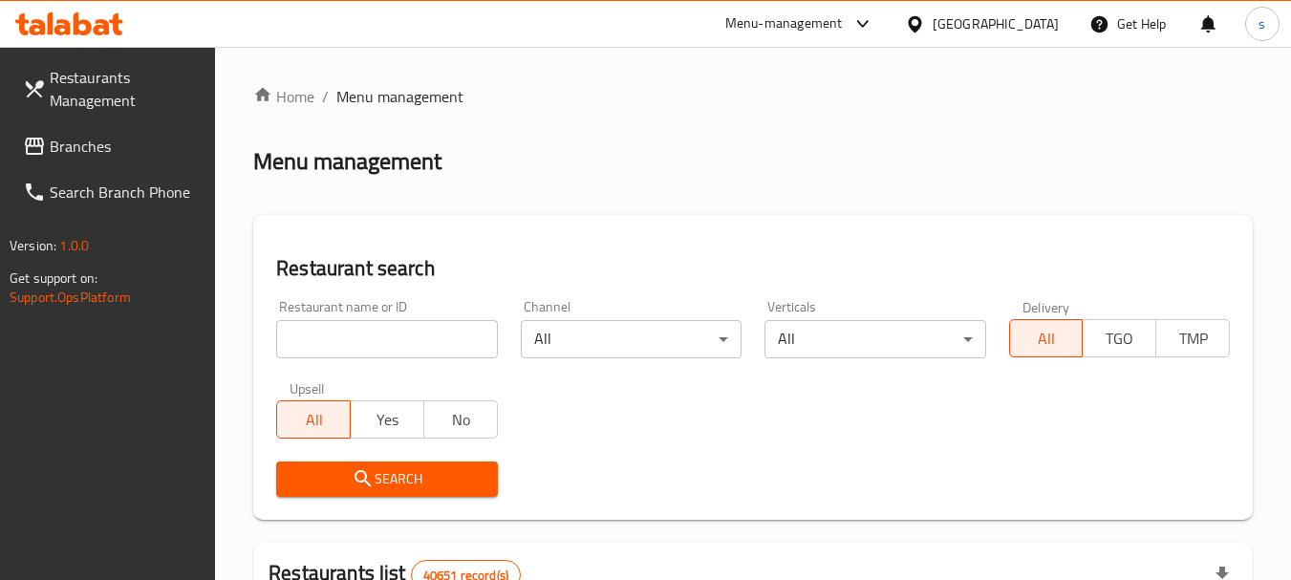
click at [319, 342] on input "search" at bounding box center [386, 339] width 221 height 38
paste input "689311"
type input "689311"
click at [346, 470] on span "Search" at bounding box center [387, 479] width 190 height 24
click at [882, 440] on div "Restaurant name or ID 689311 Restaurant name or ID Channel All ​ Verticals All …" at bounding box center [753, 399] width 977 height 220
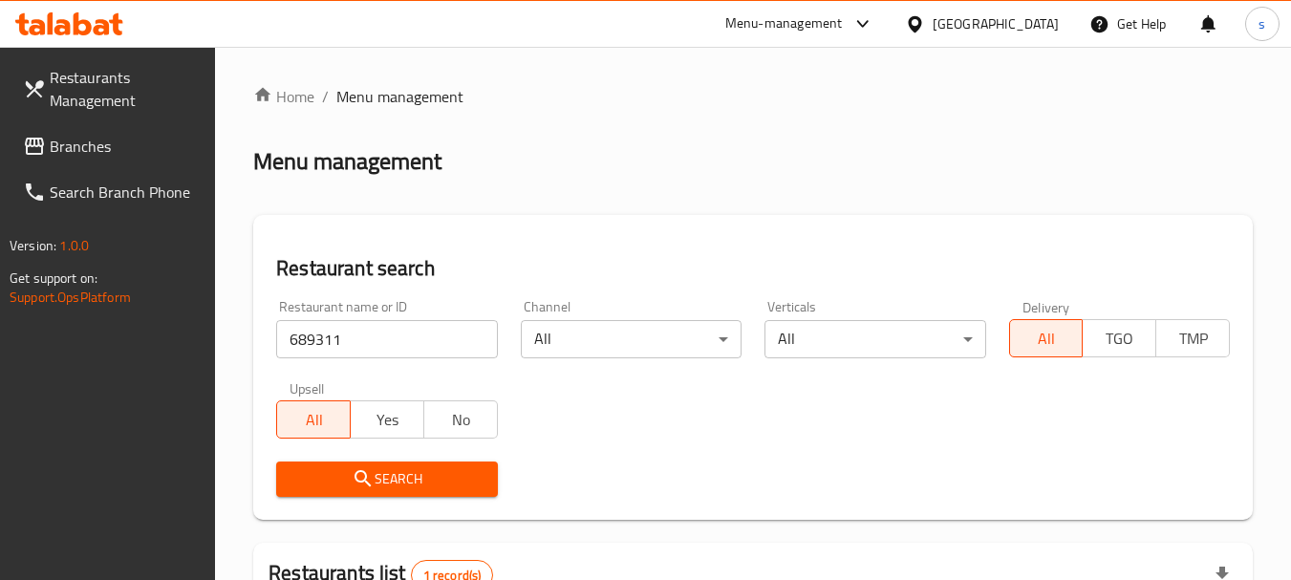
scroll to position [249, 0]
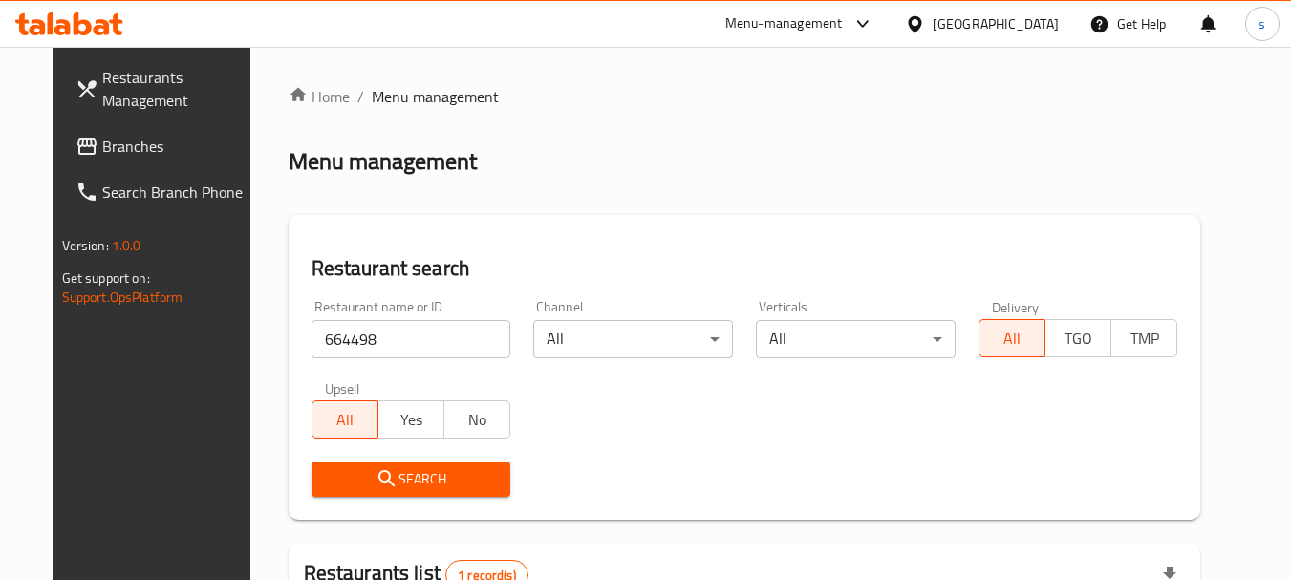
scroll to position [256, 0]
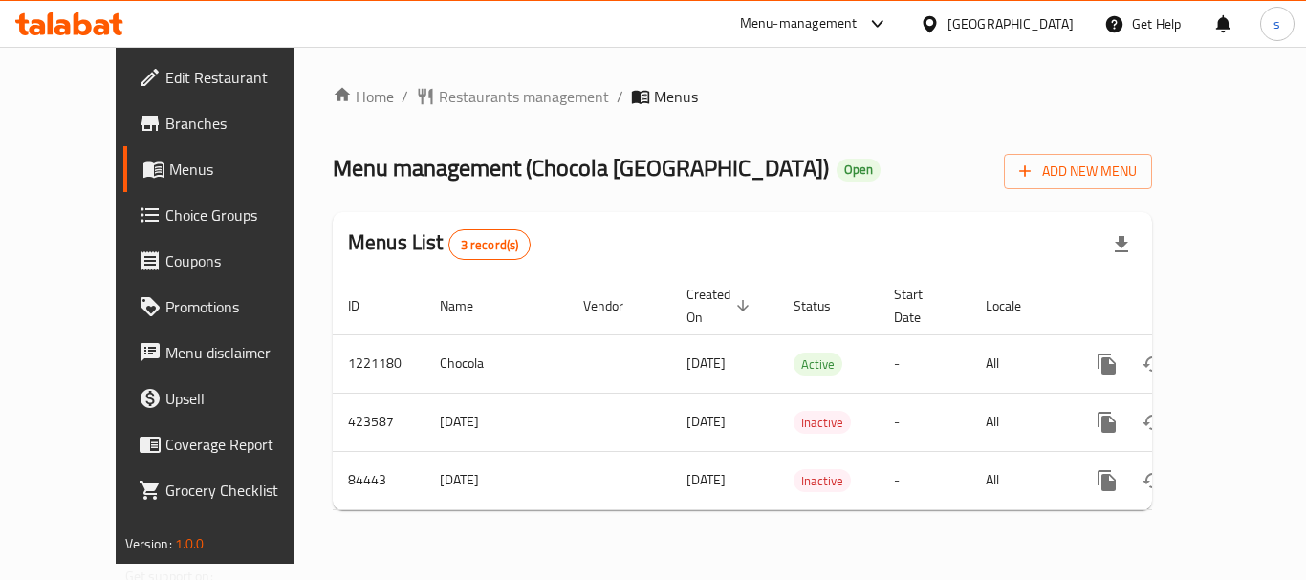
click at [441, 97] on span "Restaurants management" at bounding box center [524, 96] width 170 height 23
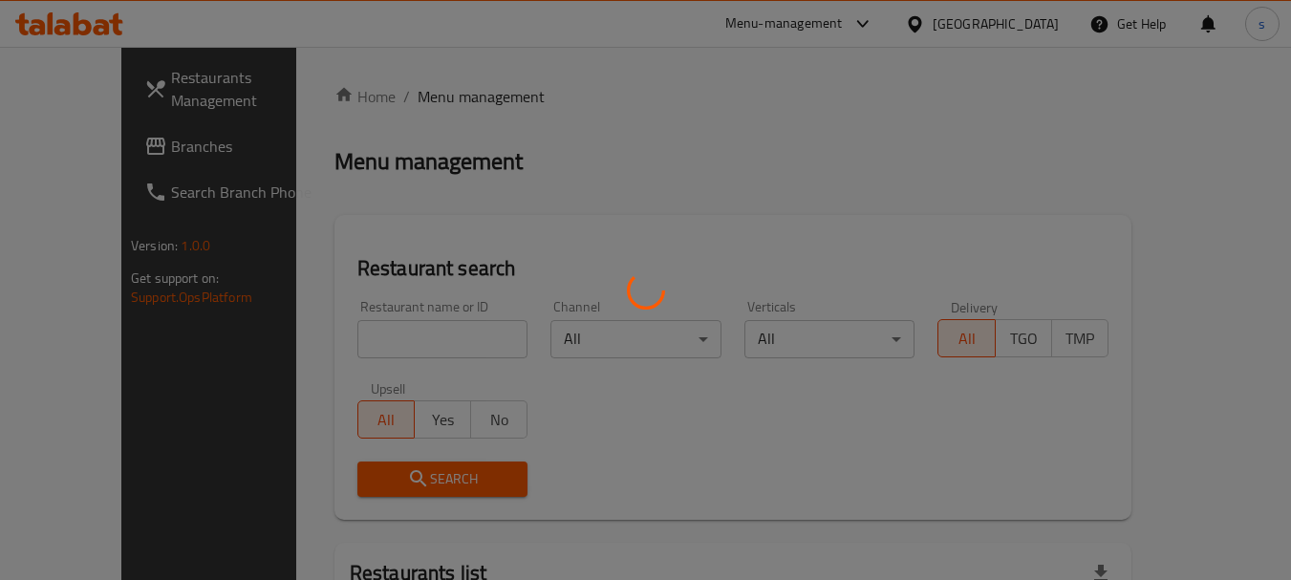
click at [360, 335] on div at bounding box center [645, 290] width 1291 height 580
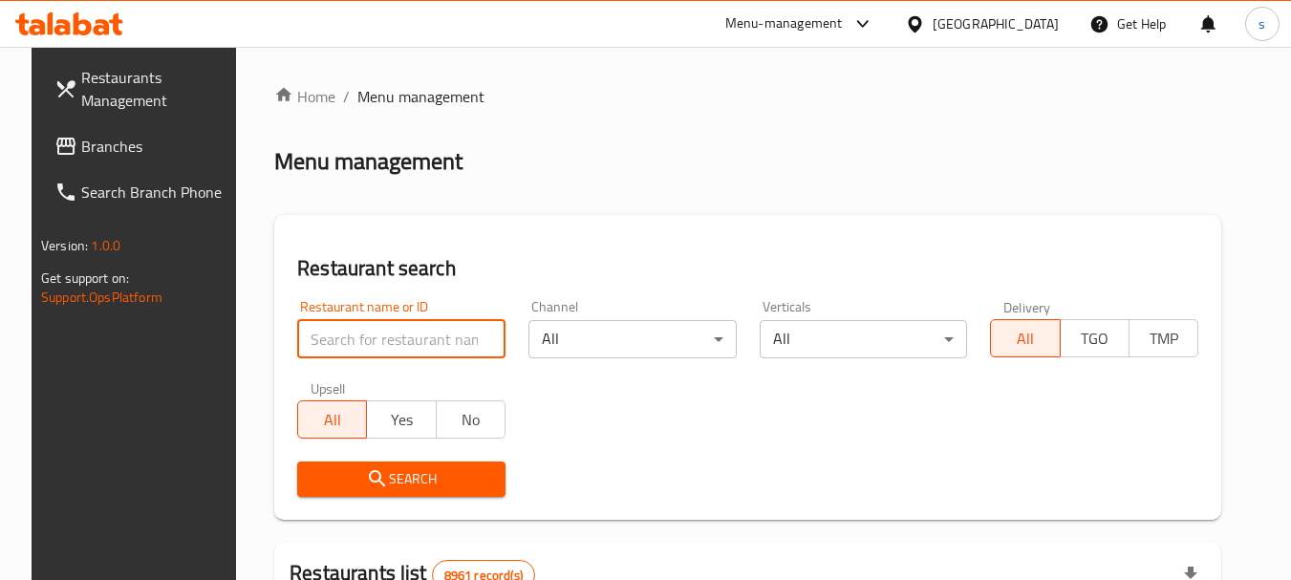
click at [364, 335] on input "search" at bounding box center [401, 339] width 208 height 38
paste input "600759"
type input "600759"
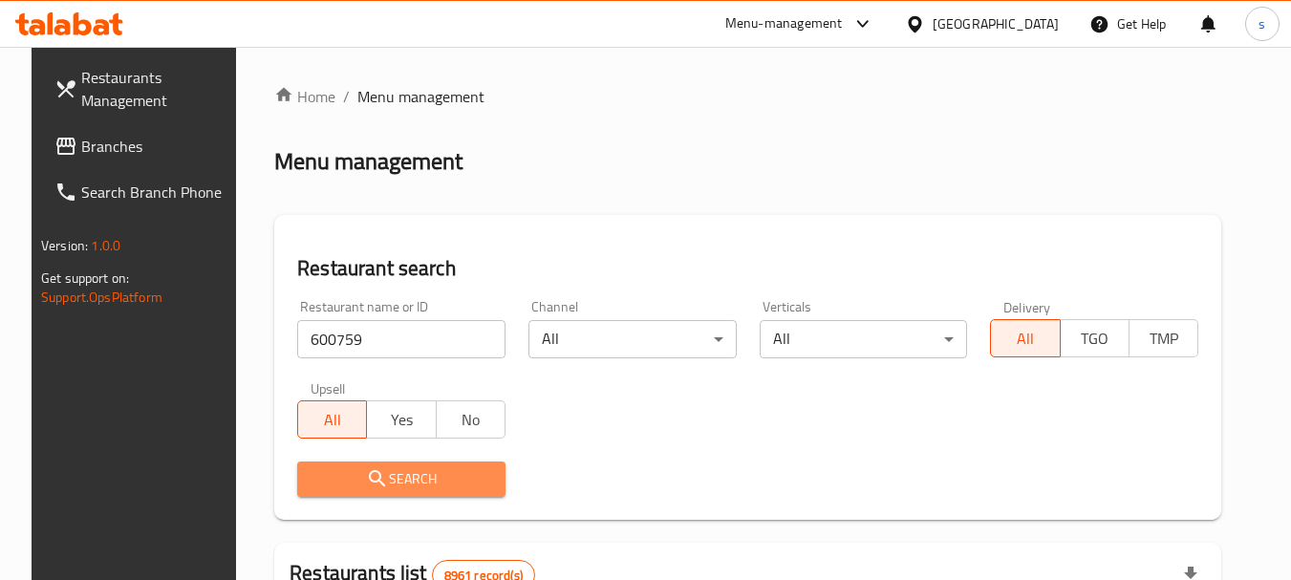
click at [366, 489] on icon "submit" at bounding box center [377, 478] width 23 height 23
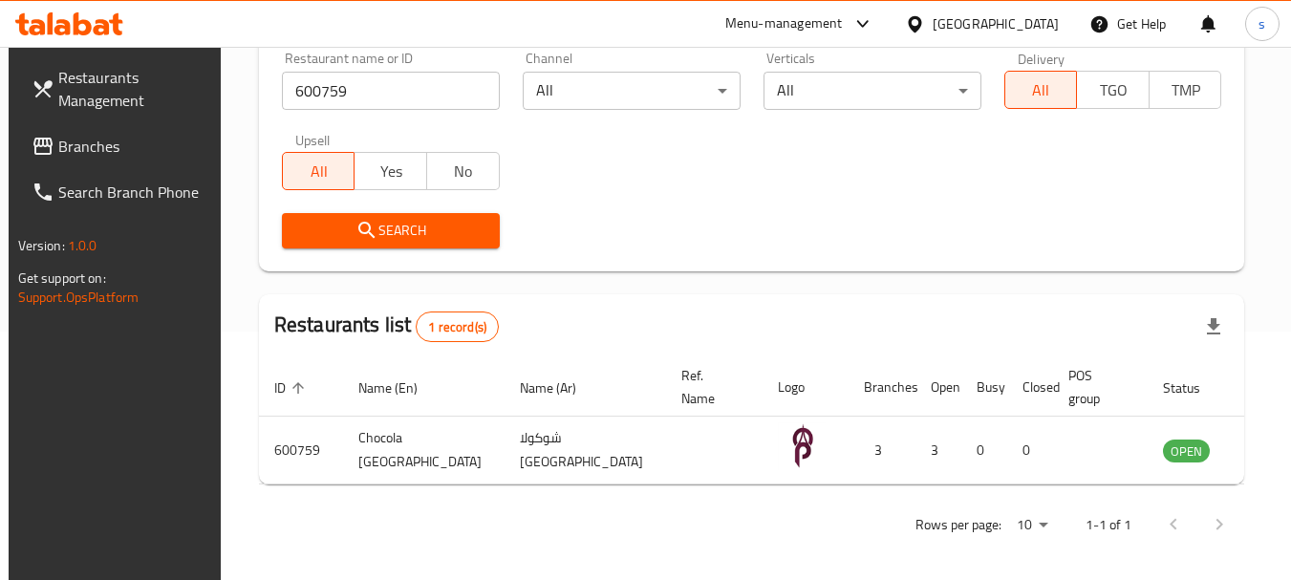
scroll to position [256, 0]
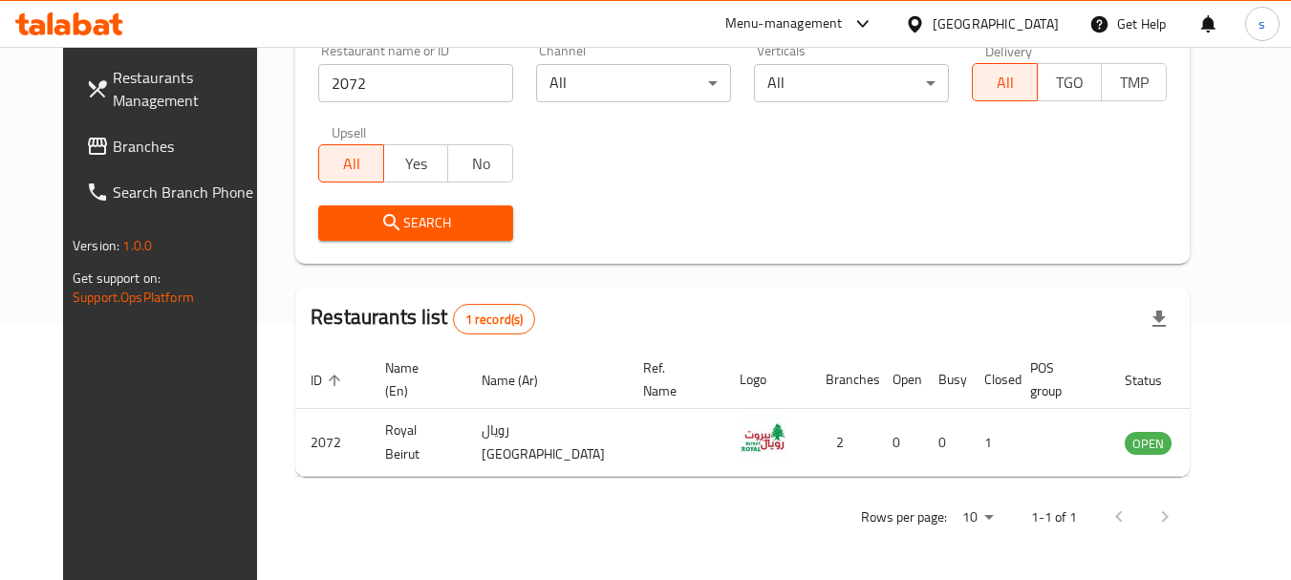
scroll to position [256, 0]
click at [115, 153] on span "Branches" at bounding box center [188, 146] width 151 height 23
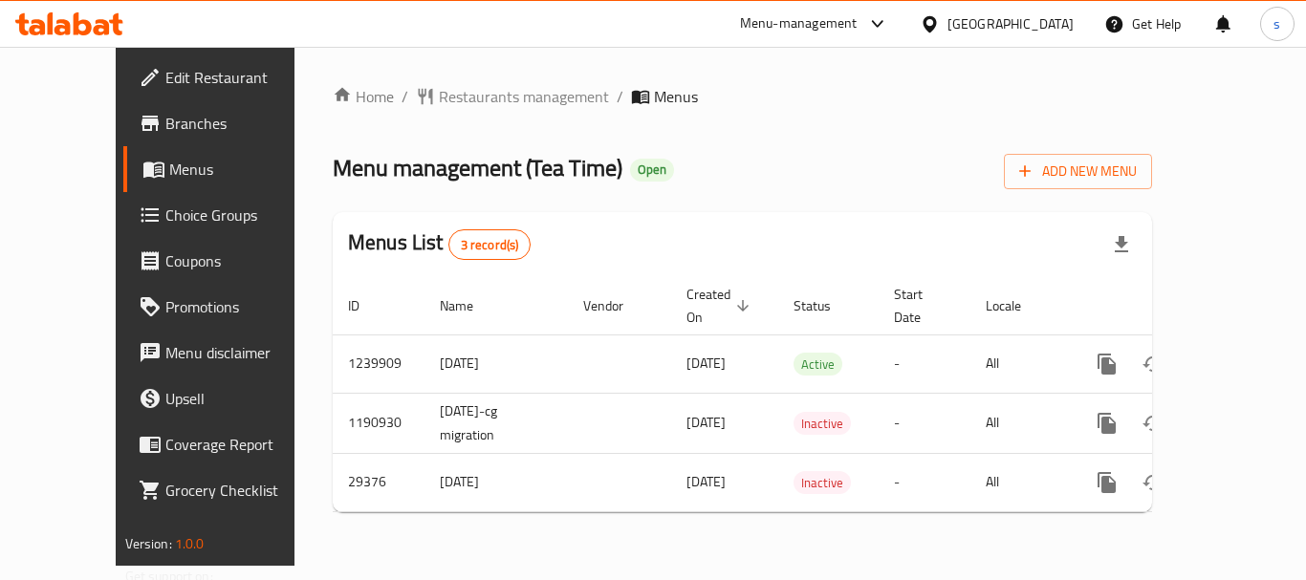
click at [440, 112] on div "Home / Restaurants management / Menus Menu management ( Tea Time ) Open Add New…" at bounding box center [742, 306] width 819 height 443
click at [458, 94] on span "Restaurants management" at bounding box center [524, 96] width 170 height 23
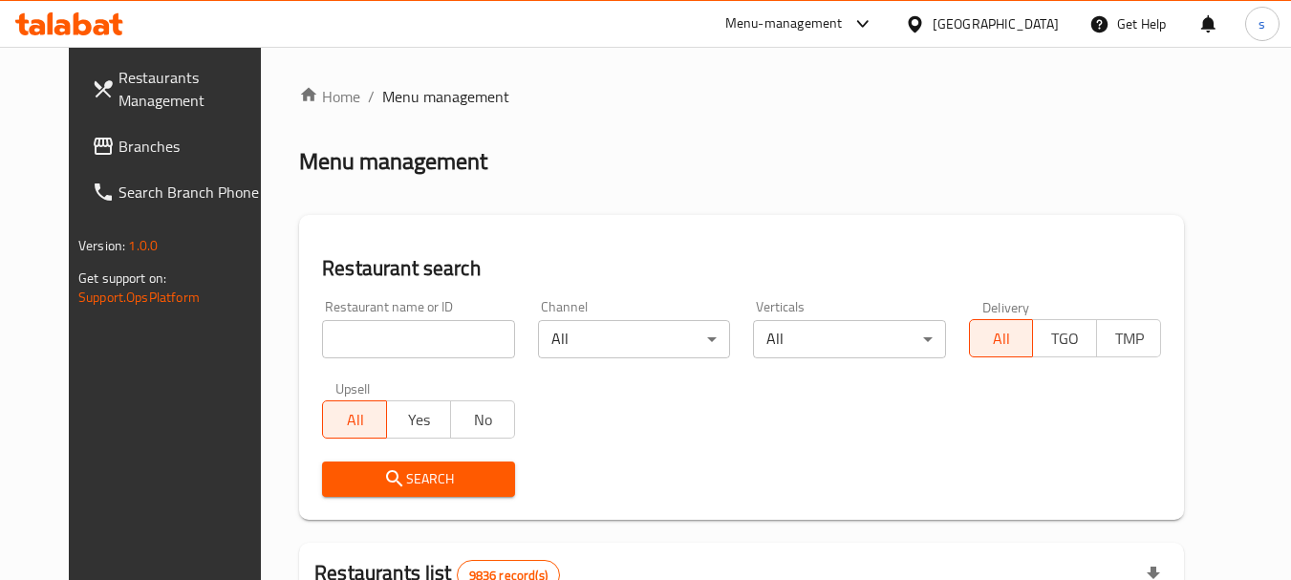
click at [326, 336] on input "search" at bounding box center [418, 339] width 192 height 38
paste input "15127"
type input "15127"
click at [383, 472] on icon "submit" at bounding box center [394, 478] width 23 height 23
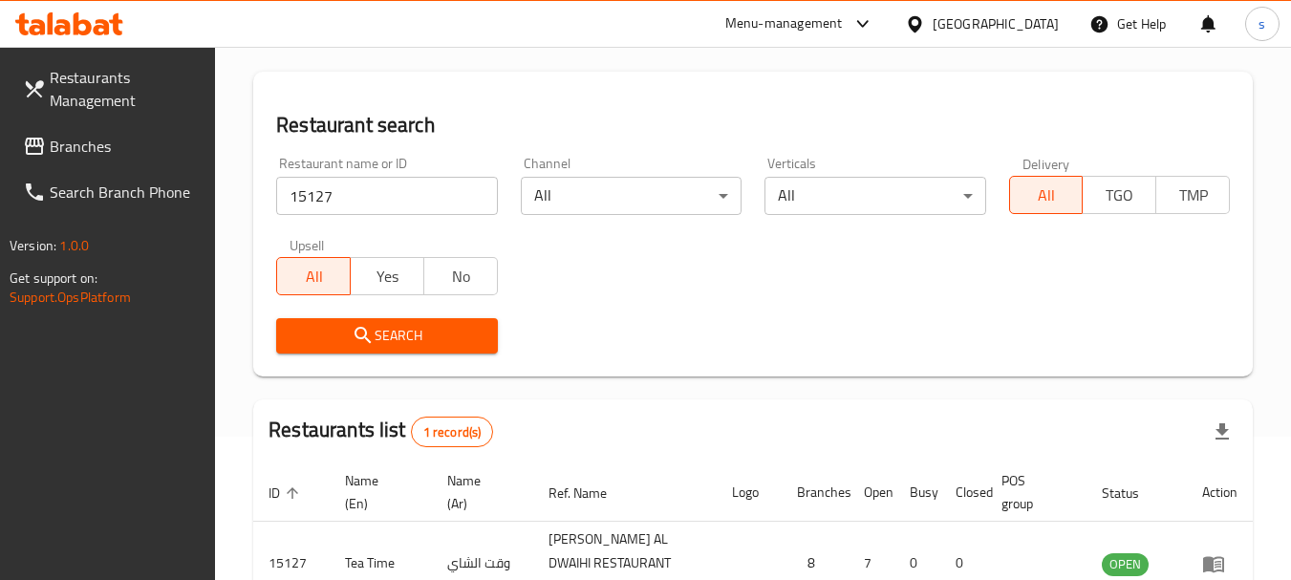
scroll to position [272, 0]
